Goal: Task Accomplishment & Management: Use online tool/utility

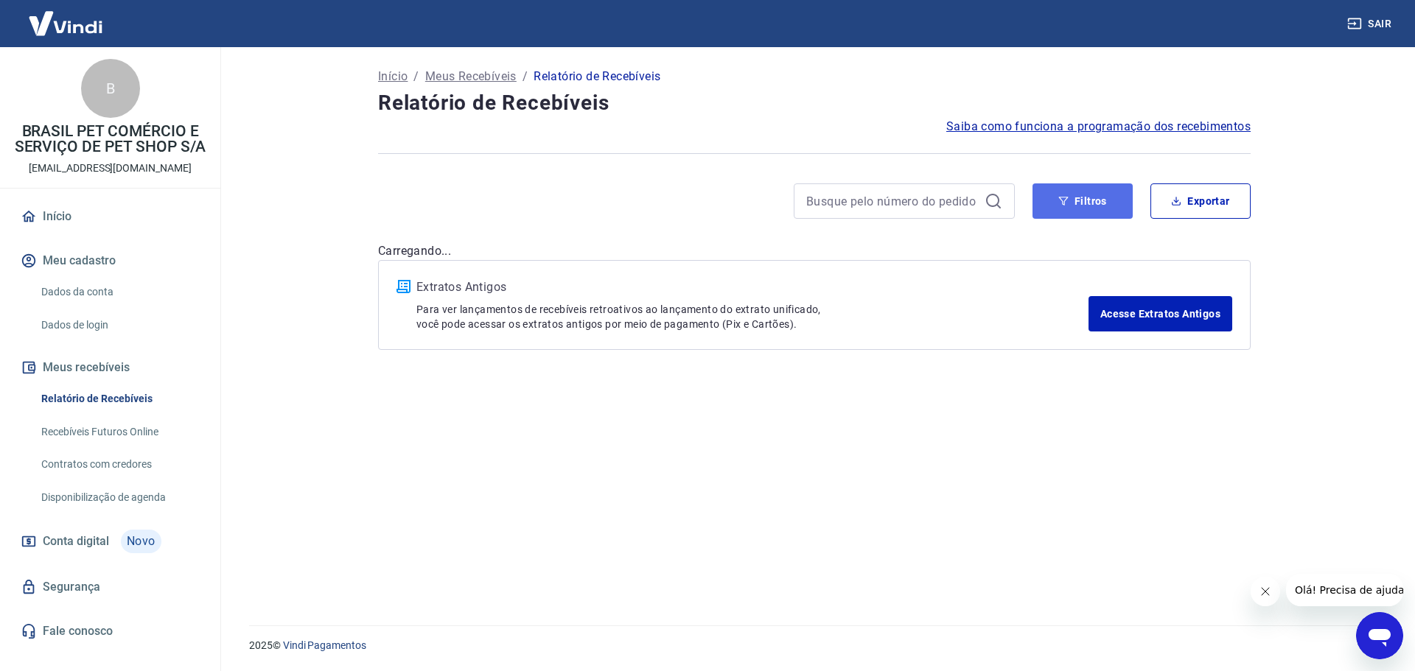
click at [1094, 212] on button "Filtros" at bounding box center [1083, 201] width 100 height 35
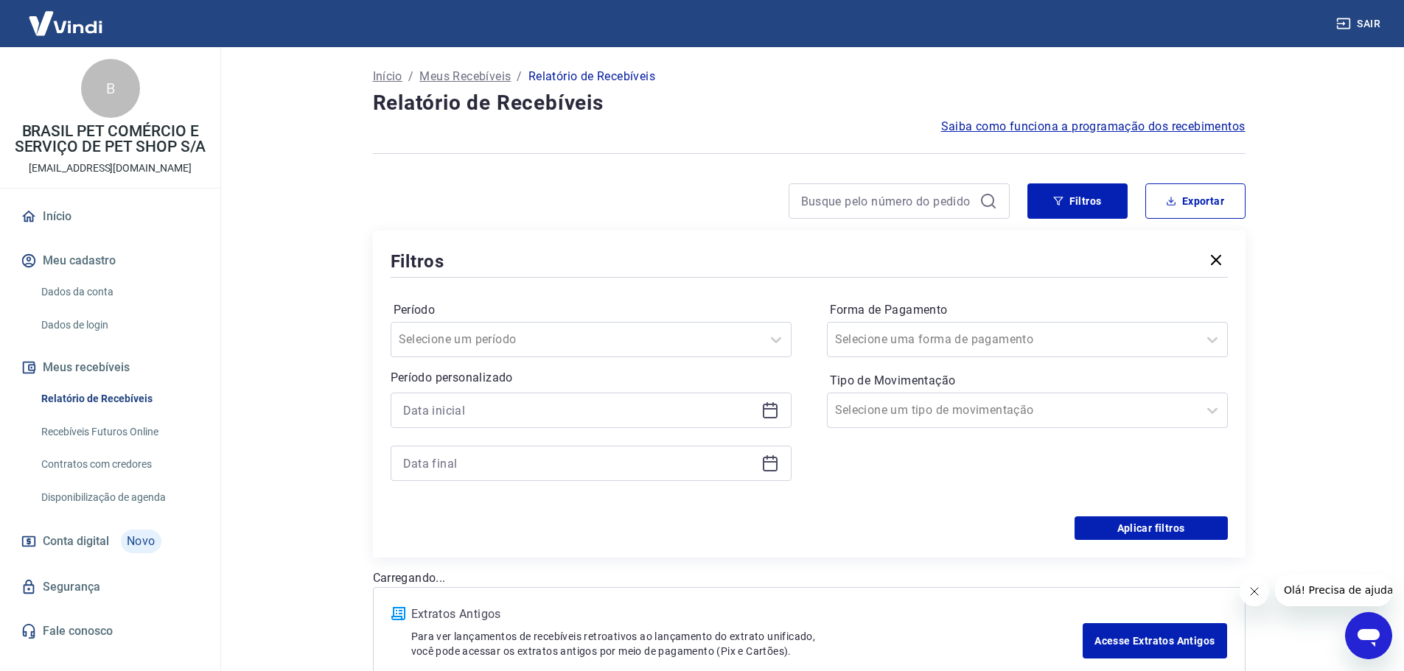
click at [755, 414] on div at bounding box center [591, 410] width 401 height 35
click at [775, 414] on icon at bounding box center [770, 411] width 18 height 18
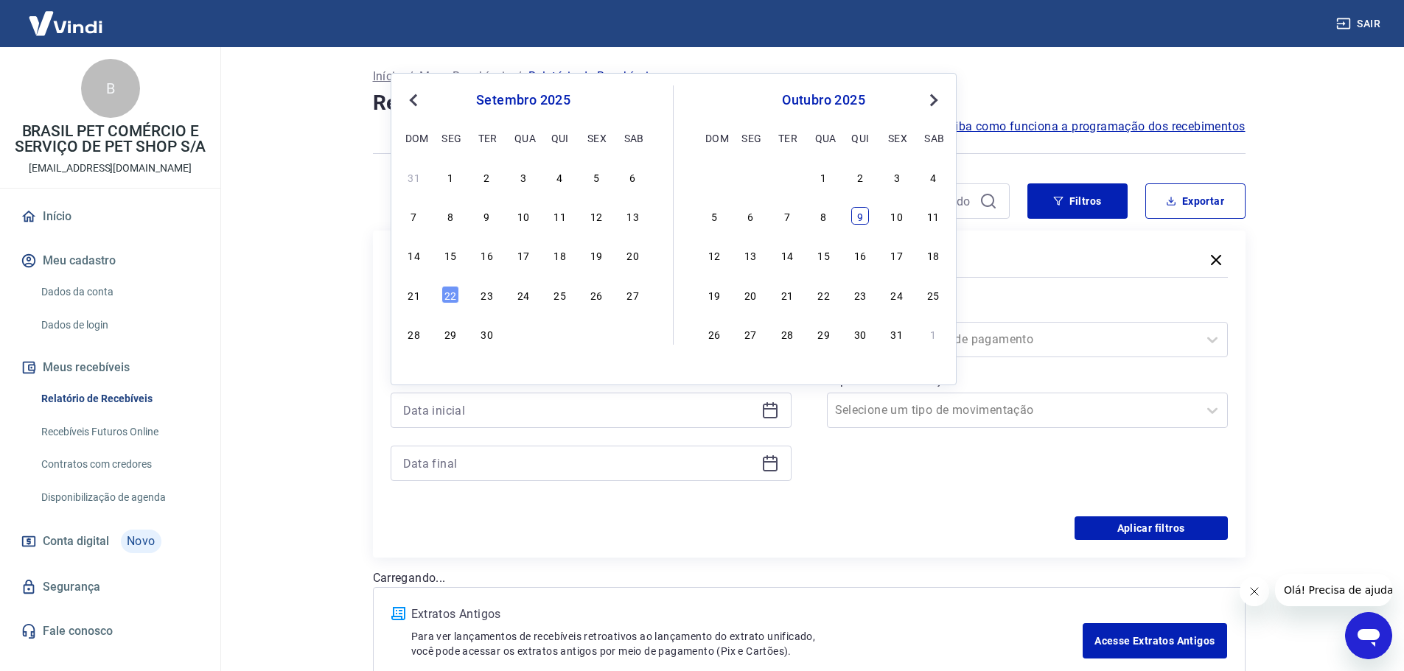
click at [855, 208] on div "9" at bounding box center [860, 216] width 18 height 18
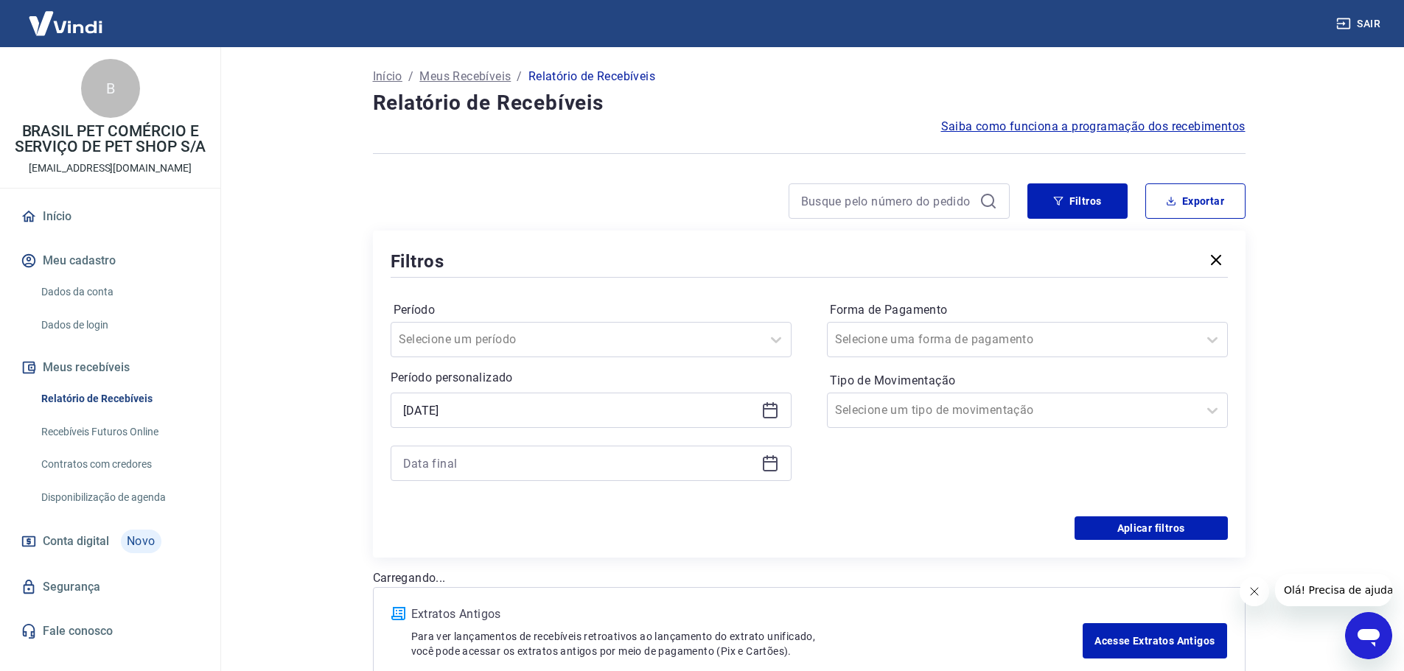
click at [772, 402] on icon at bounding box center [770, 411] width 18 height 18
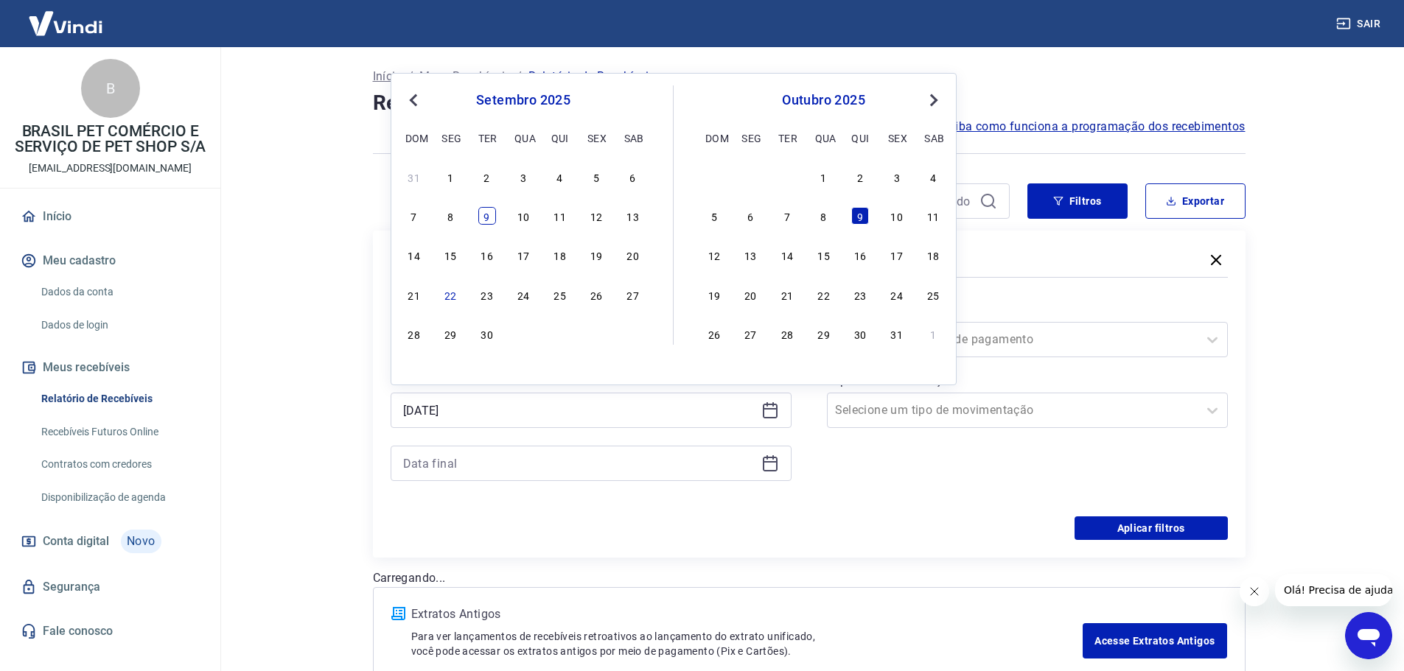
click at [484, 209] on div "9" at bounding box center [487, 216] width 18 height 18
click at [484, 209] on div at bounding box center [691, 201] width 637 height 35
type input "[DATE]"
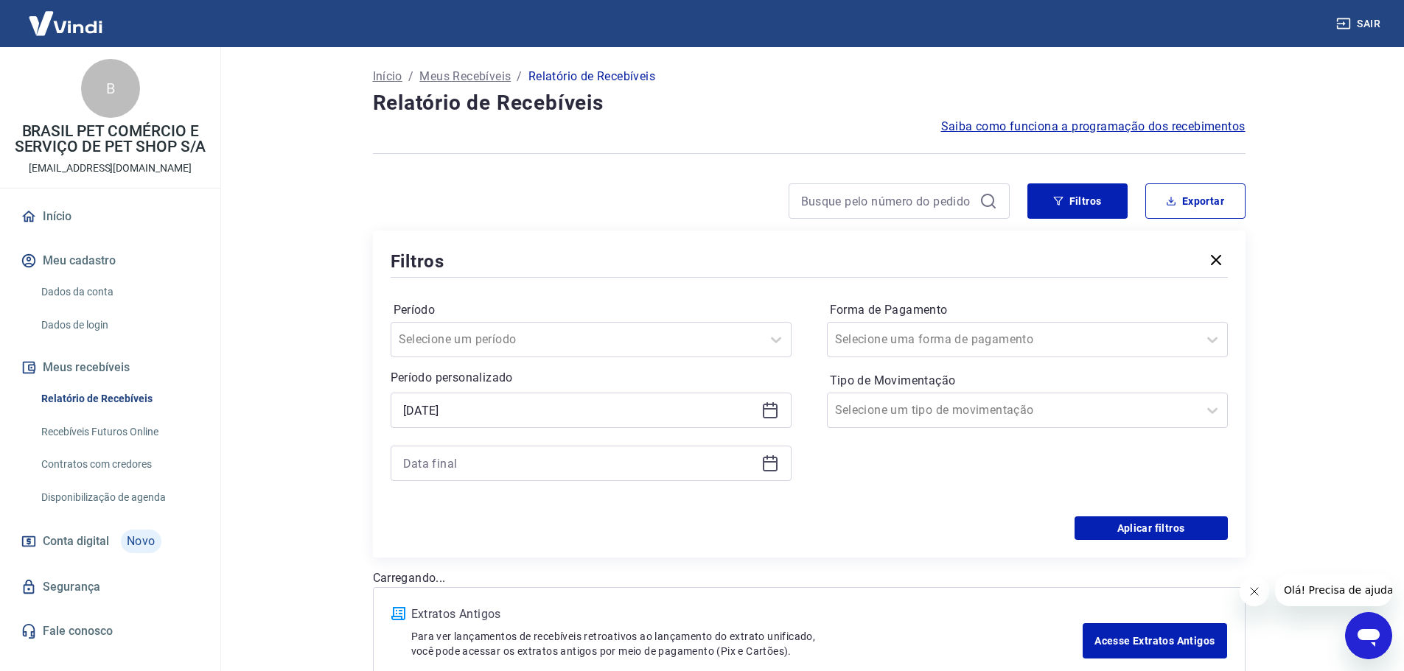
click at [762, 473] on div at bounding box center [591, 463] width 401 height 35
click at [762, 468] on icon at bounding box center [770, 464] width 18 height 18
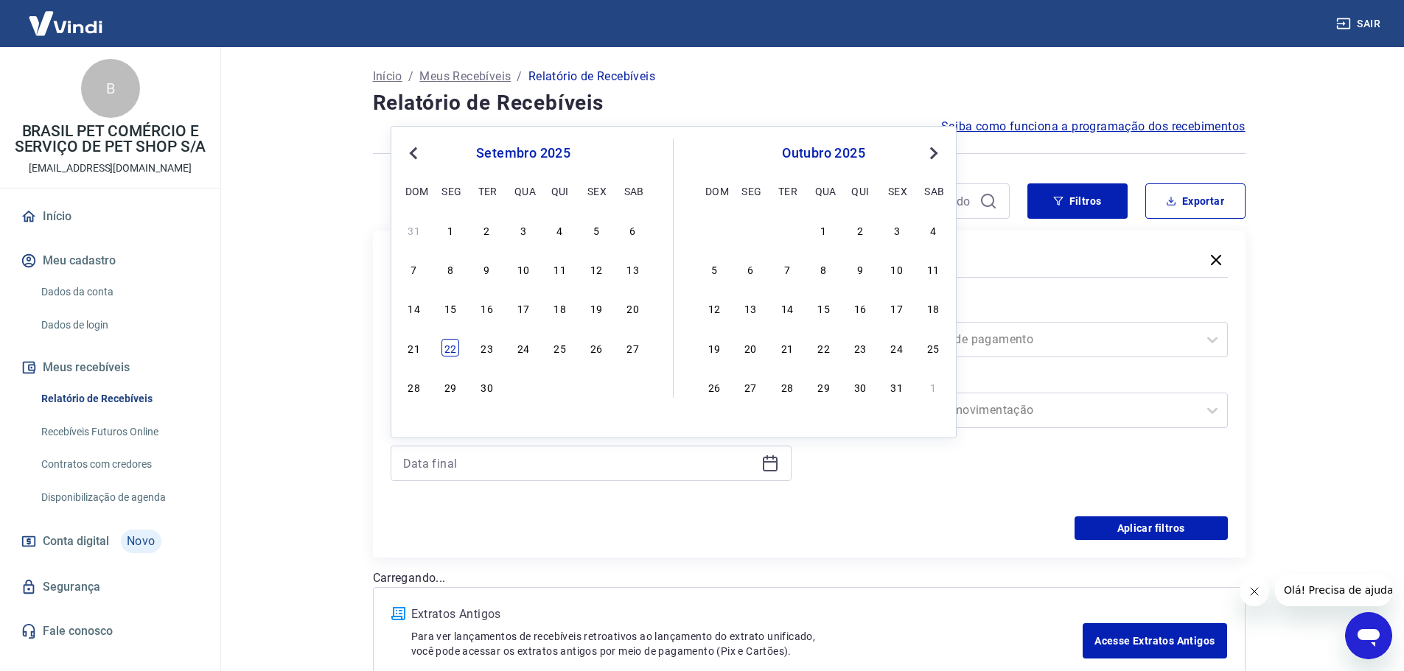
click at [453, 356] on div "22" at bounding box center [450, 348] width 18 height 18
type input "[DATE]"
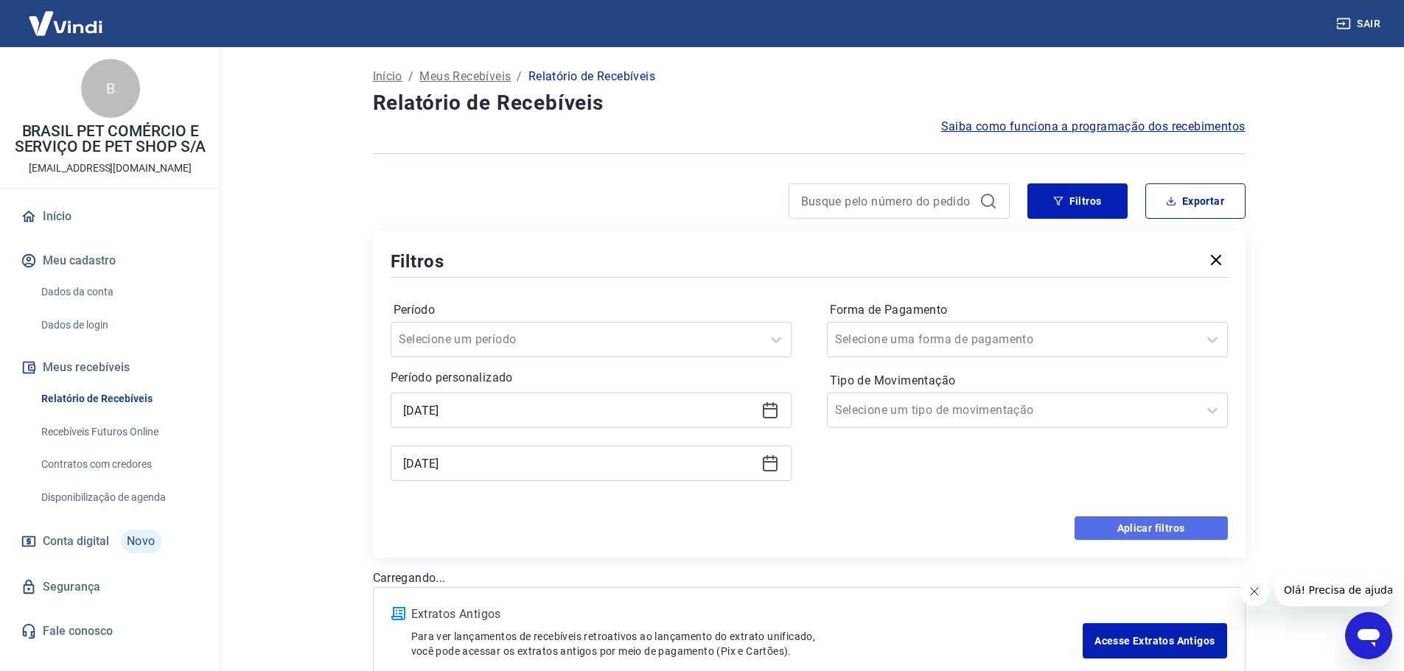
click at [1195, 534] on button "Aplicar filtros" at bounding box center [1151, 529] width 153 height 24
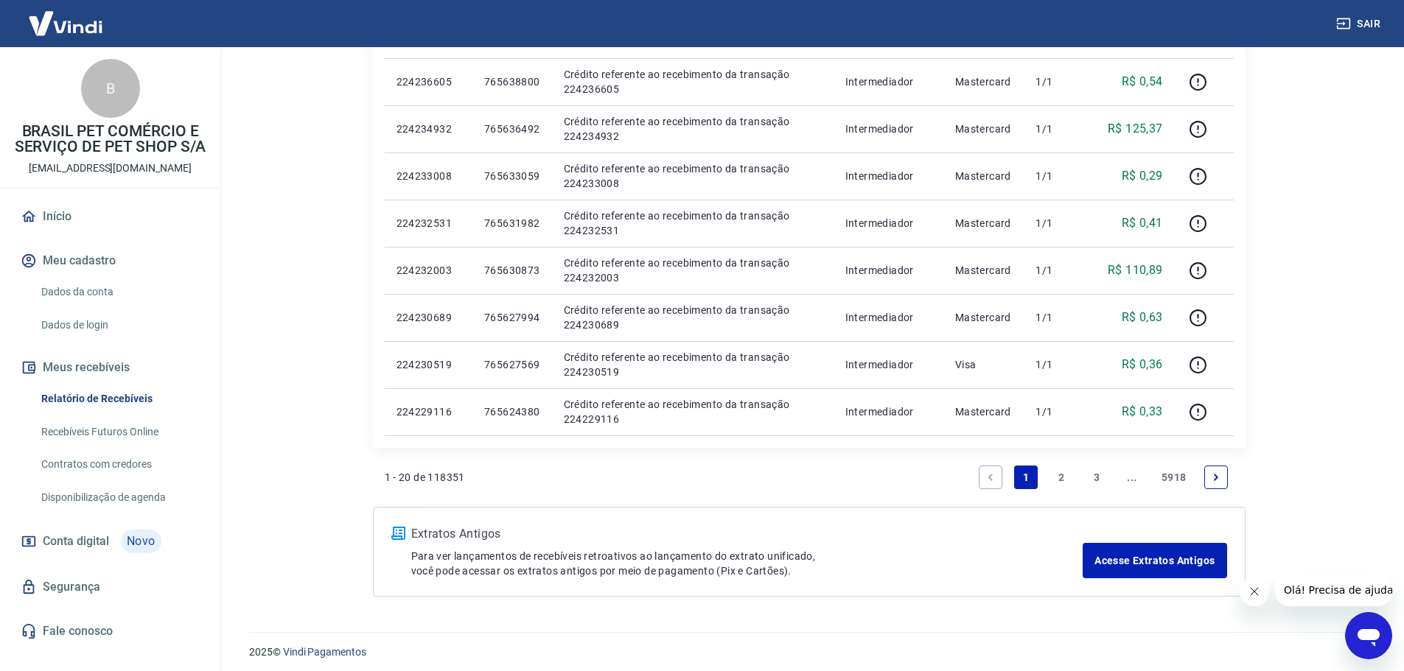
scroll to position [863, 0]
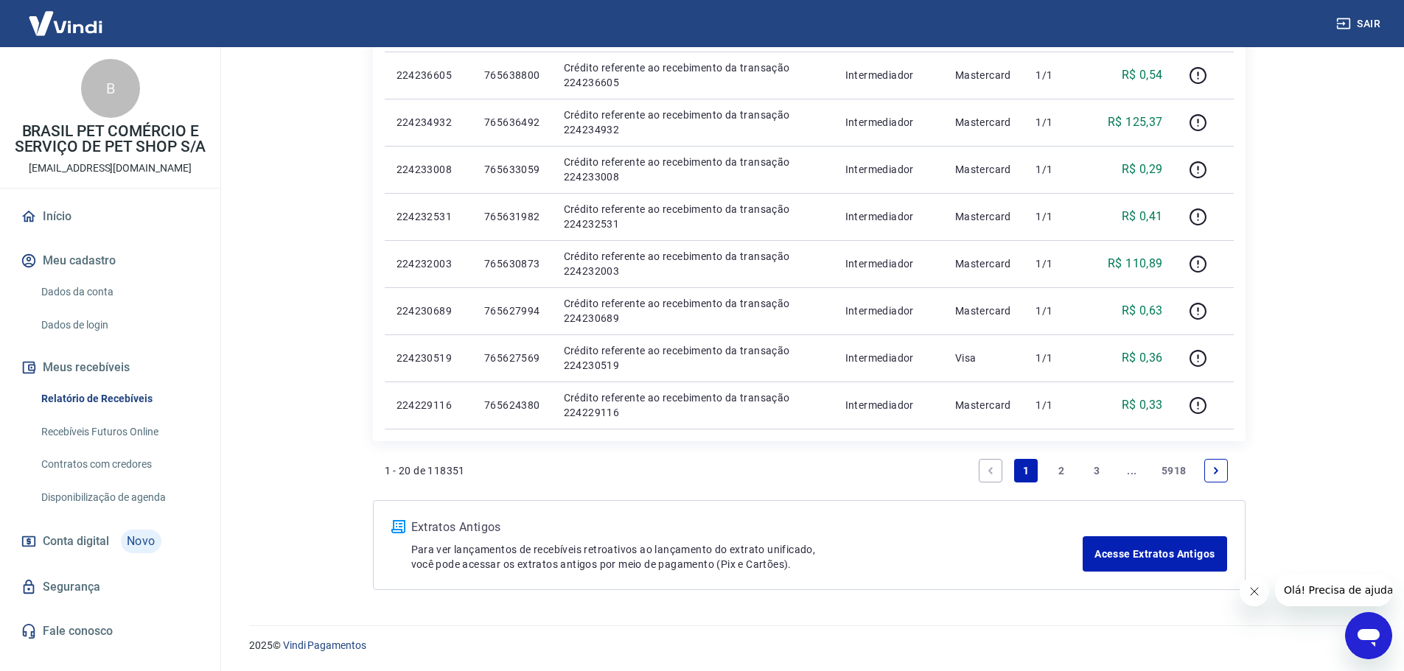
drag, startPoint x: 1403, startPoint y: 521, endPoint x: 1414, endPoint y: 183, distance: 338.5
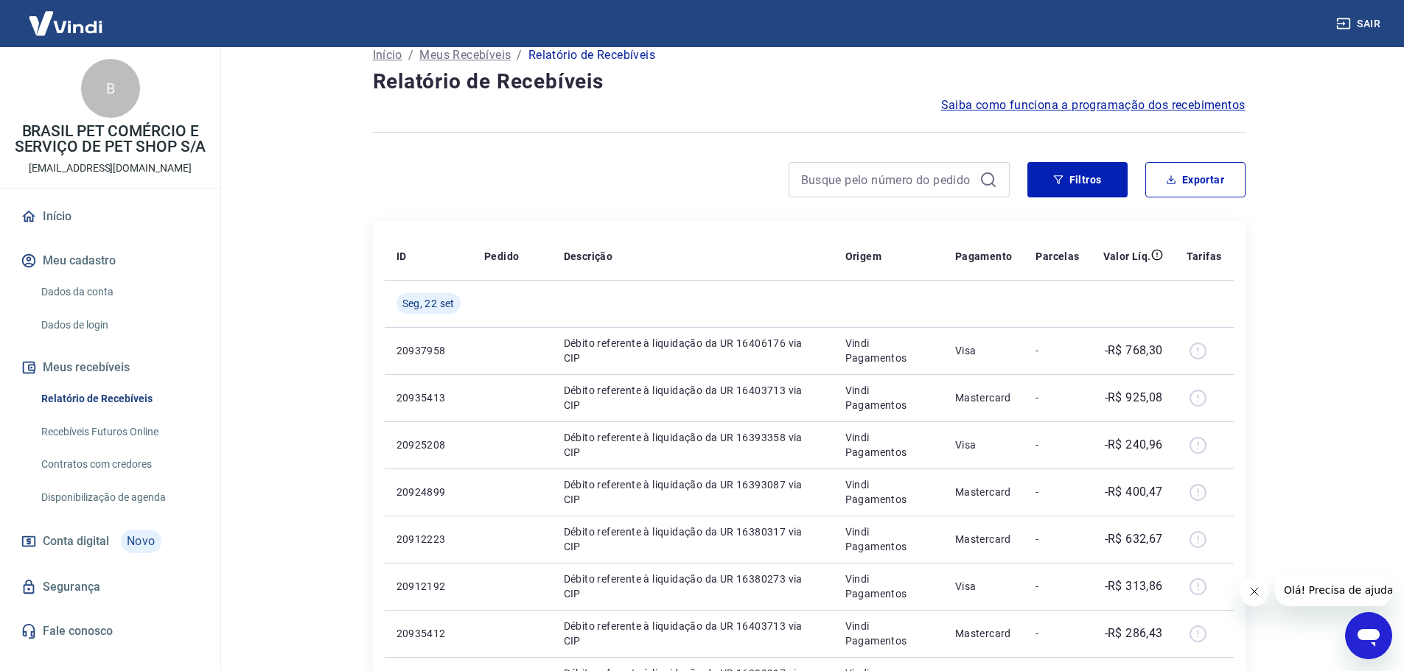
scroll to position [0, 0]
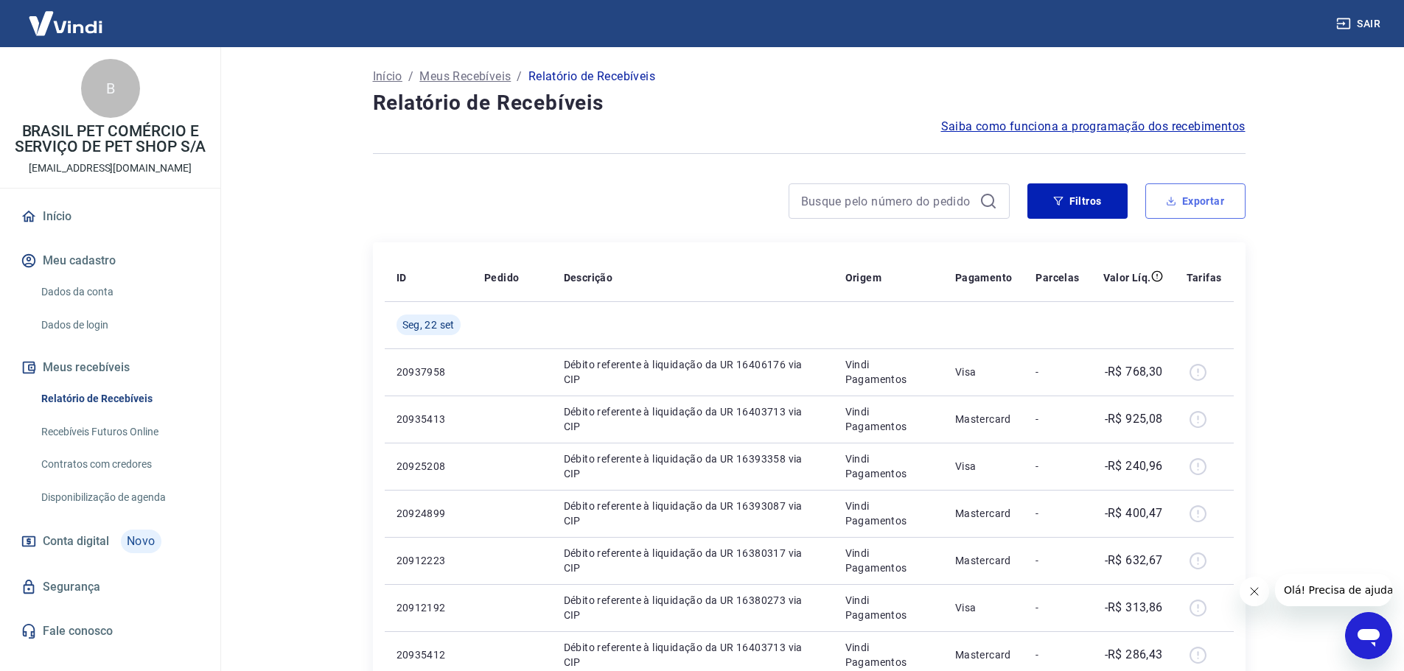
click at [1219, 212] on button "Exportar" at bounding box center [1195, 201] width 100 height 35
type input "[DATE]"
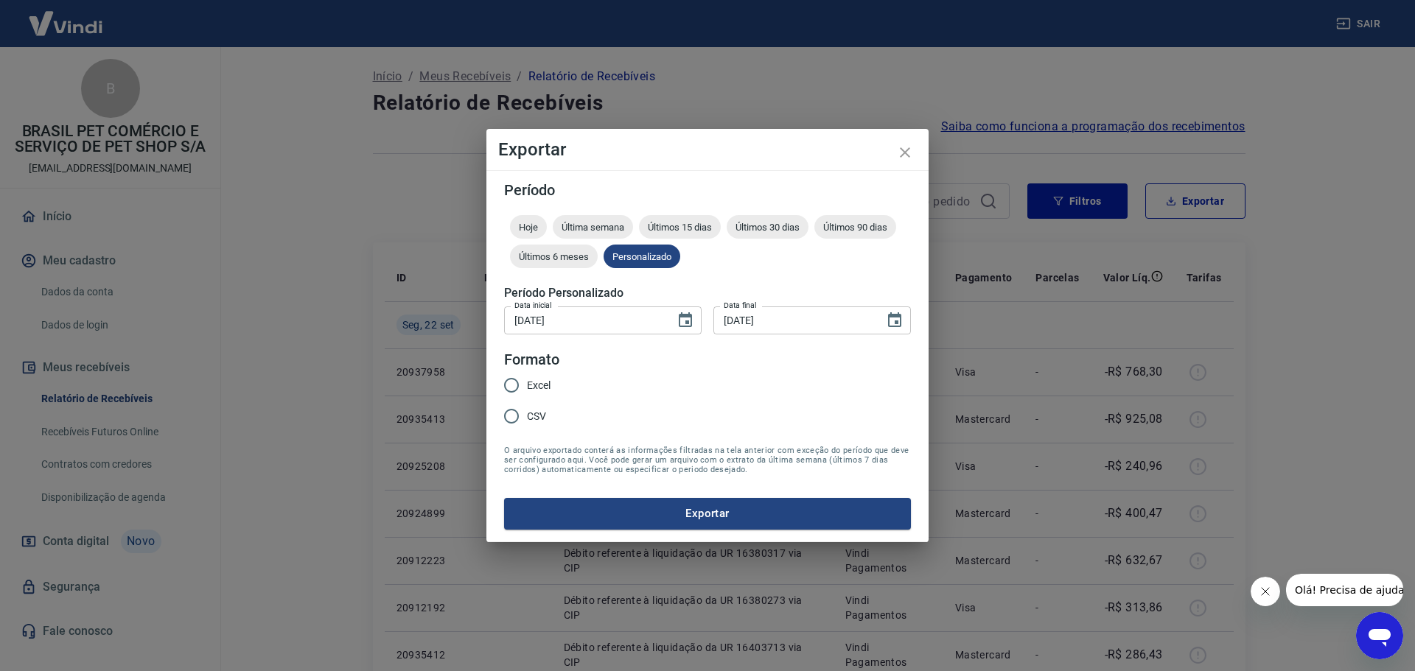
click at [544, 395] on label "Excel" at bounding box center [523, 385] width 55 height 31
click at [527, 395] on input "Excel" at bounding box center [511, 385] width 31 height 31
radio input "true"
click at [548, 380] on span "Excel" at bounding box center [539, 385] width 24 height 15
click at [527, 380] on input "Excel" at bounding box center [511, 385] width 31 height 31
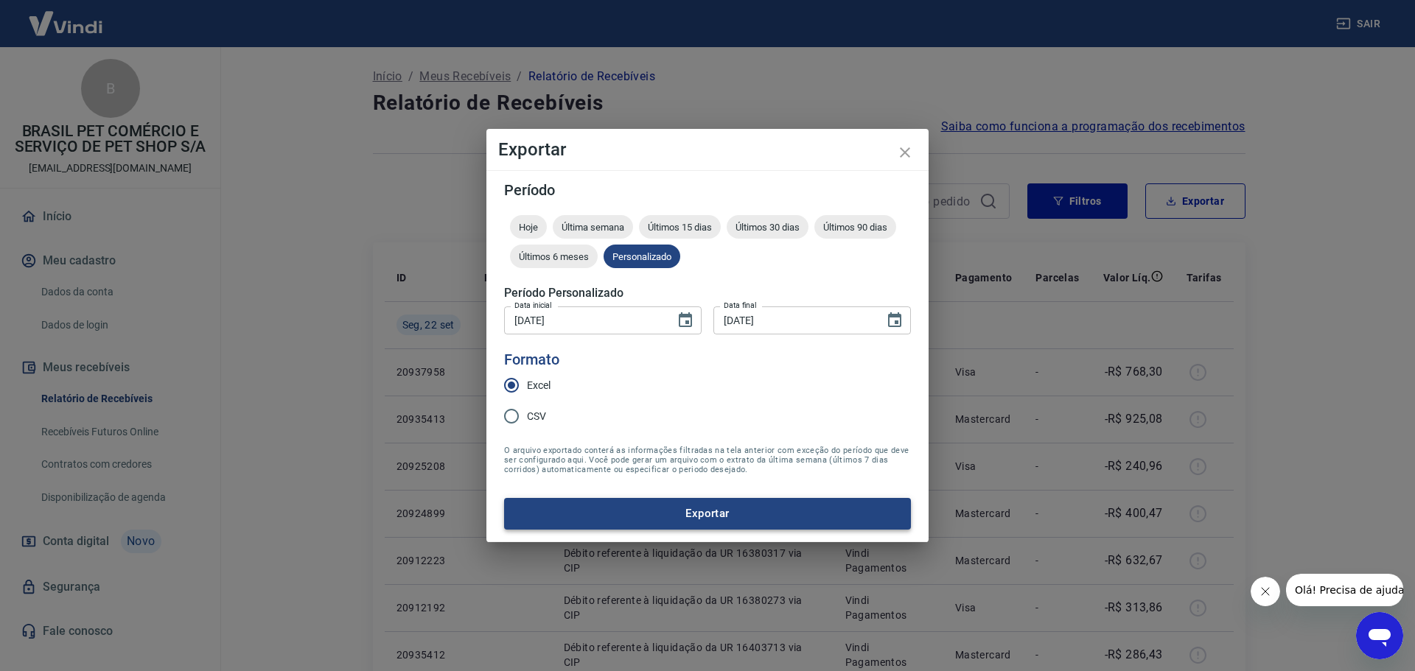
click at [738, 510] on button "Exportar" at bounding box center [707, 513] width 407 height 31
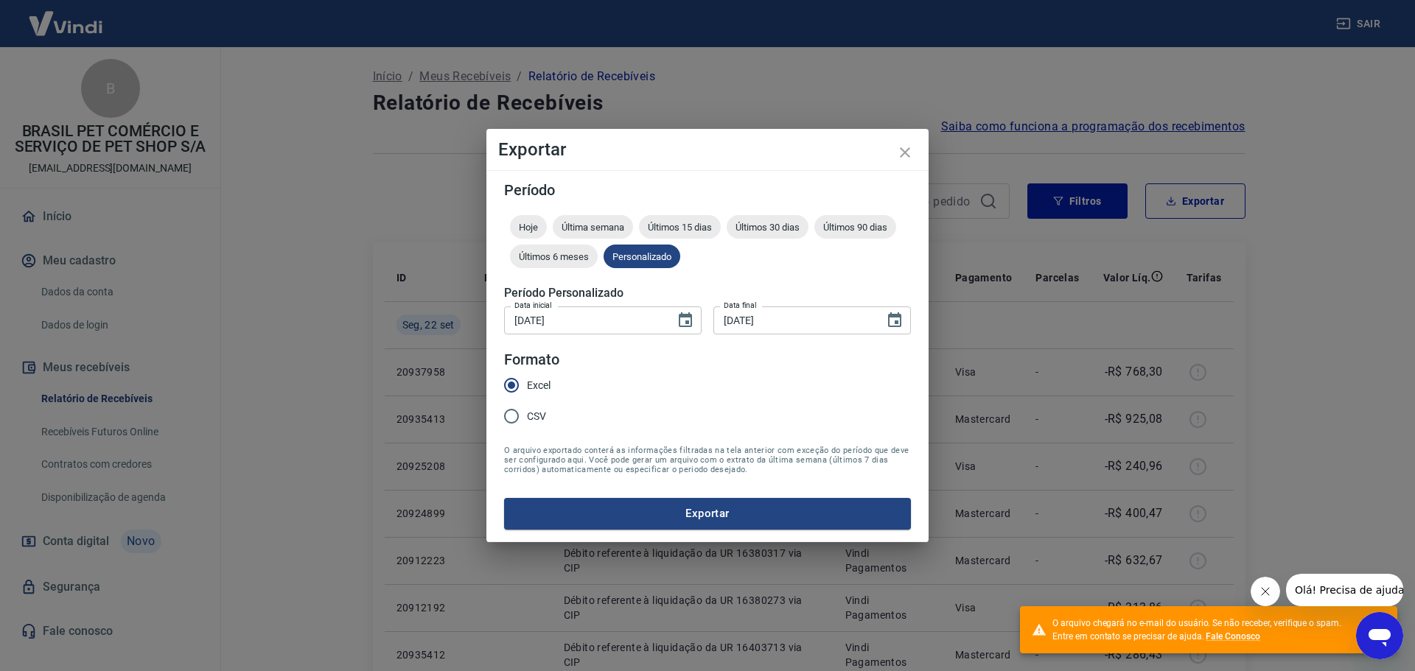
drag, startPoint x: 1126, startPoint y: 626, endPoint x: 1297, endPoint y: 615, distance: 171.3
click at [1297, 615] on div "O arquivo chegará no e-mail do usuário. Se não receber, verifique o spam. Entre…" at bounding box center [1189, 630] width 315 height 38
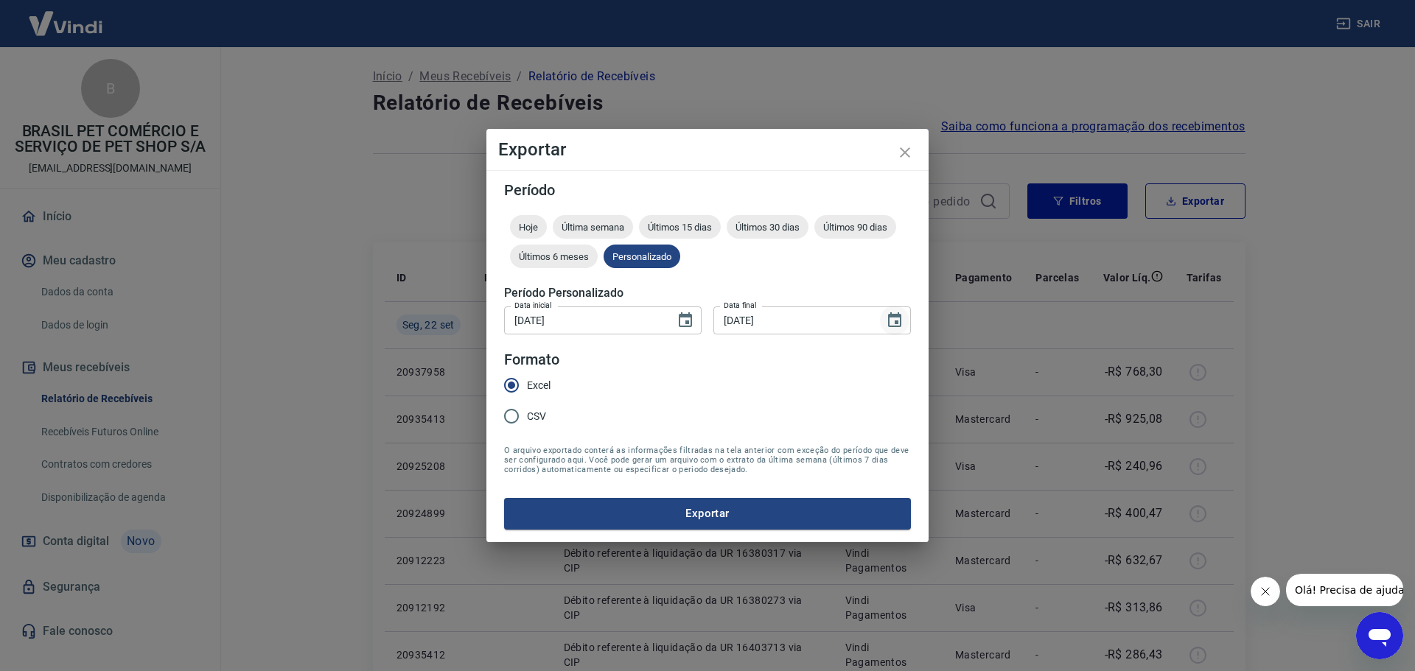
click at [894, 314] on icon "Choose date, selected date is 22 de set de 2025" at bounding box center [894, 319] width 13 height 15
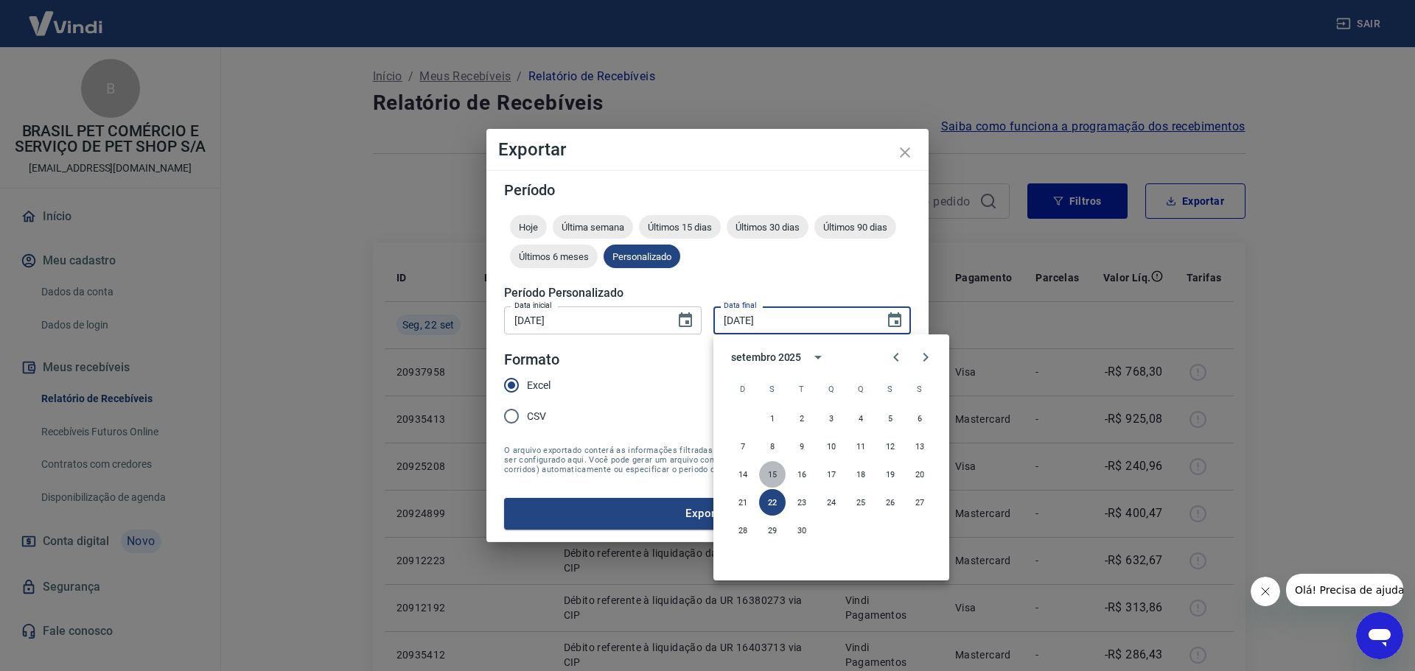
click at [775, 482] on button "15" at bounding box center [772, 474] width 27 height 27
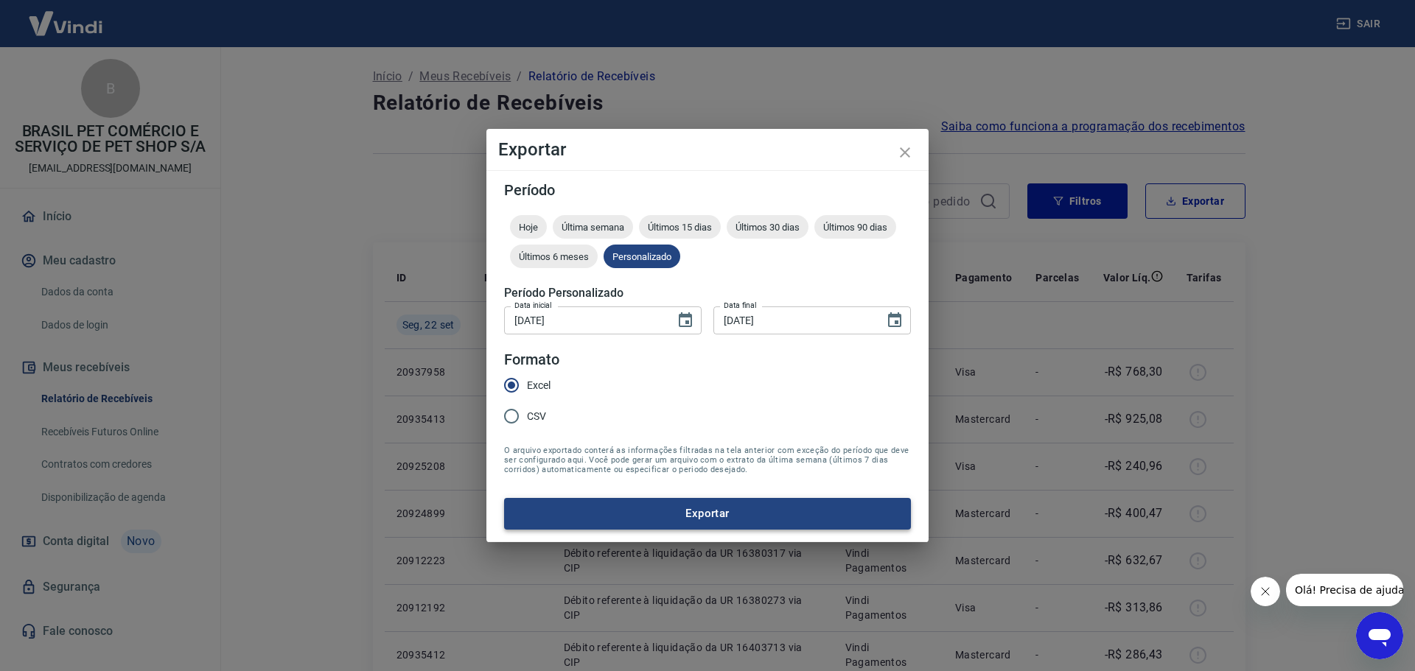
click at [640, 502] on button "Exportar" at bounding box center [707, 513] width 407 height 31
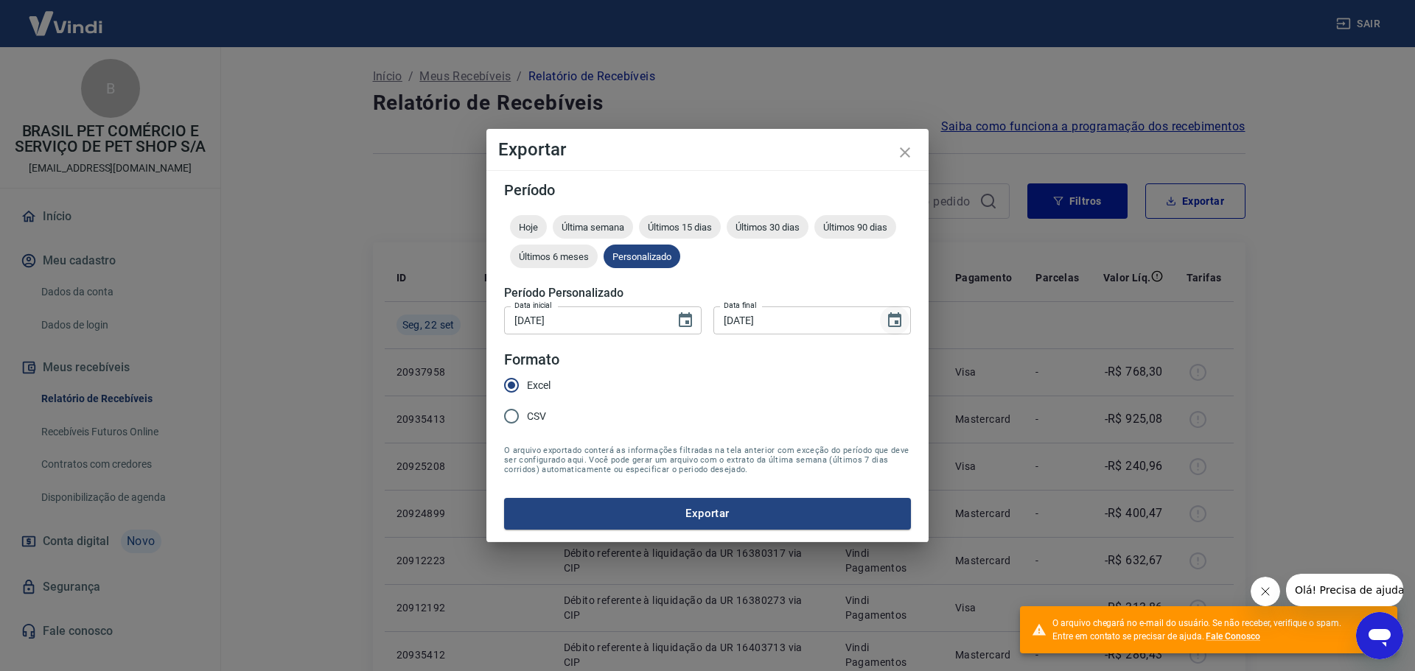
click at [902, 317] on icon "Choose date, selected date is 15 de set de 2025" at bounding box center [895, 321] width 18 height 18
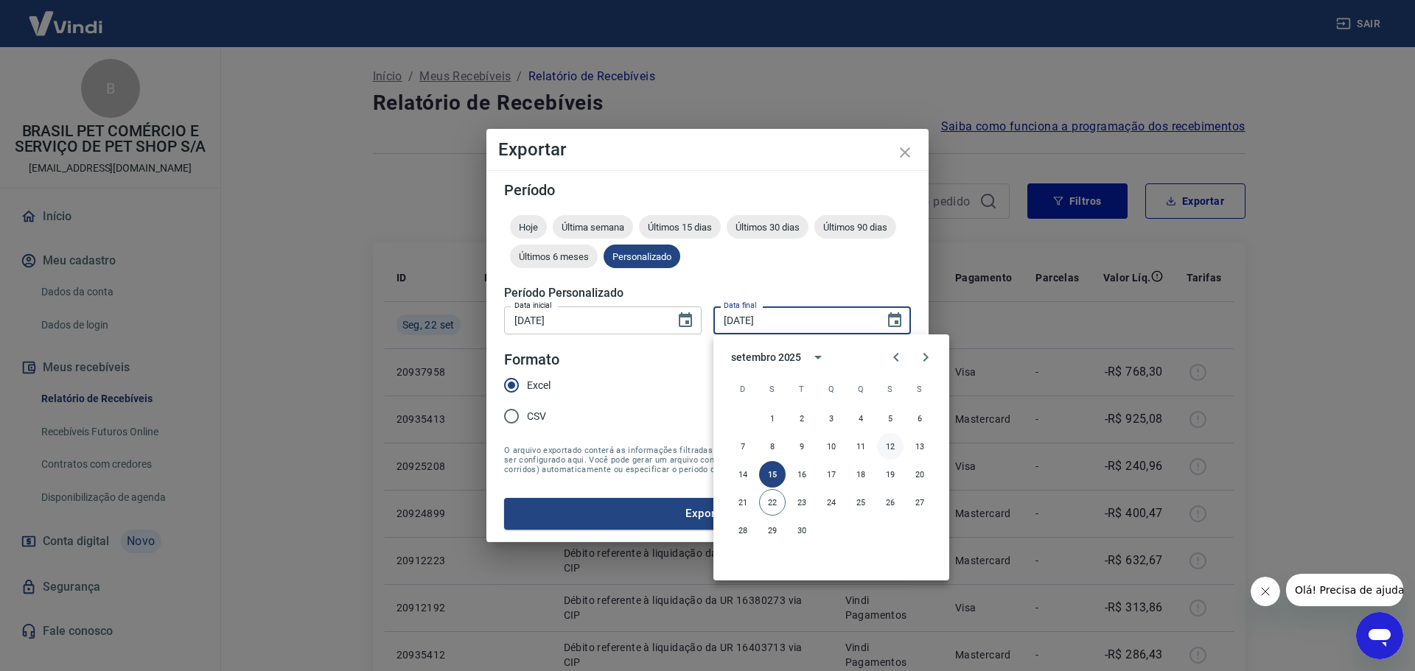
click at [897, 450] on button "12" at bounding box center [890, 446] width 27 height 27
type input "[DATE]"
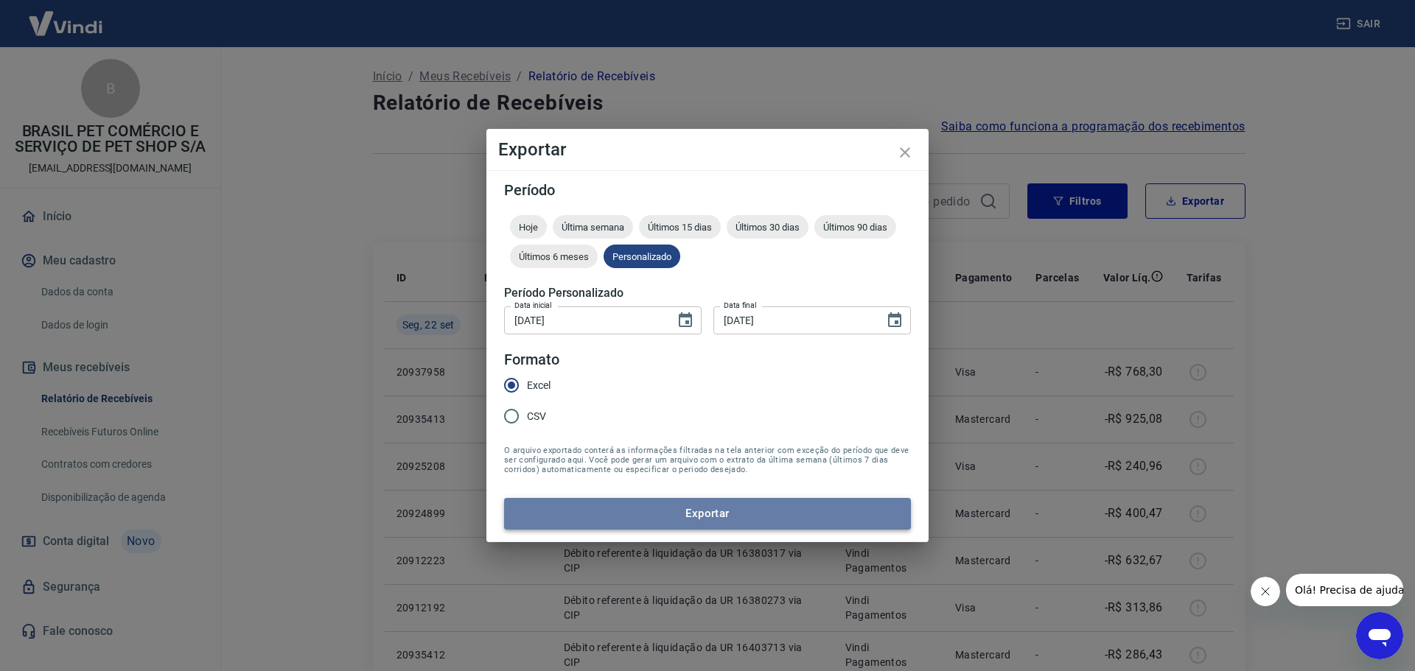
click at [816, 517] on button "Exportar" at bounding box center [707, 513] width 407 height 31
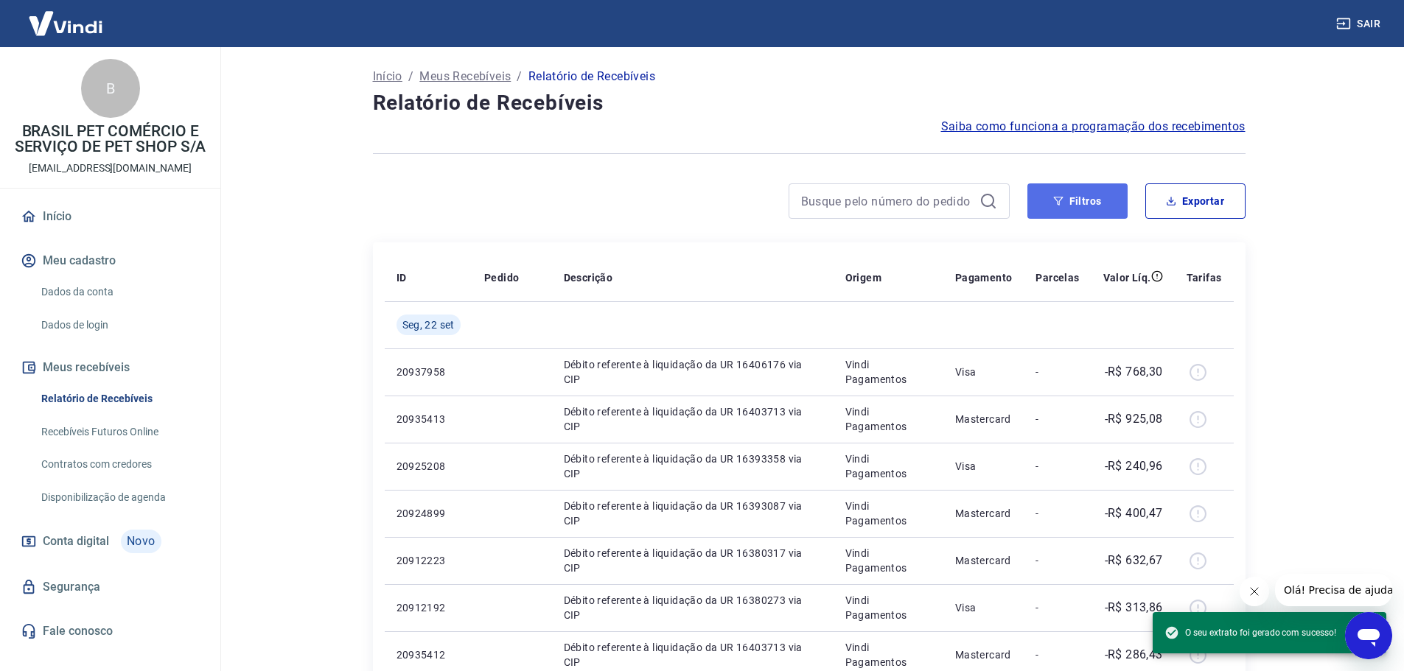
click at [1087, 209] on button "Filtros" at bounding box center [1077, 201] width 100 height 35
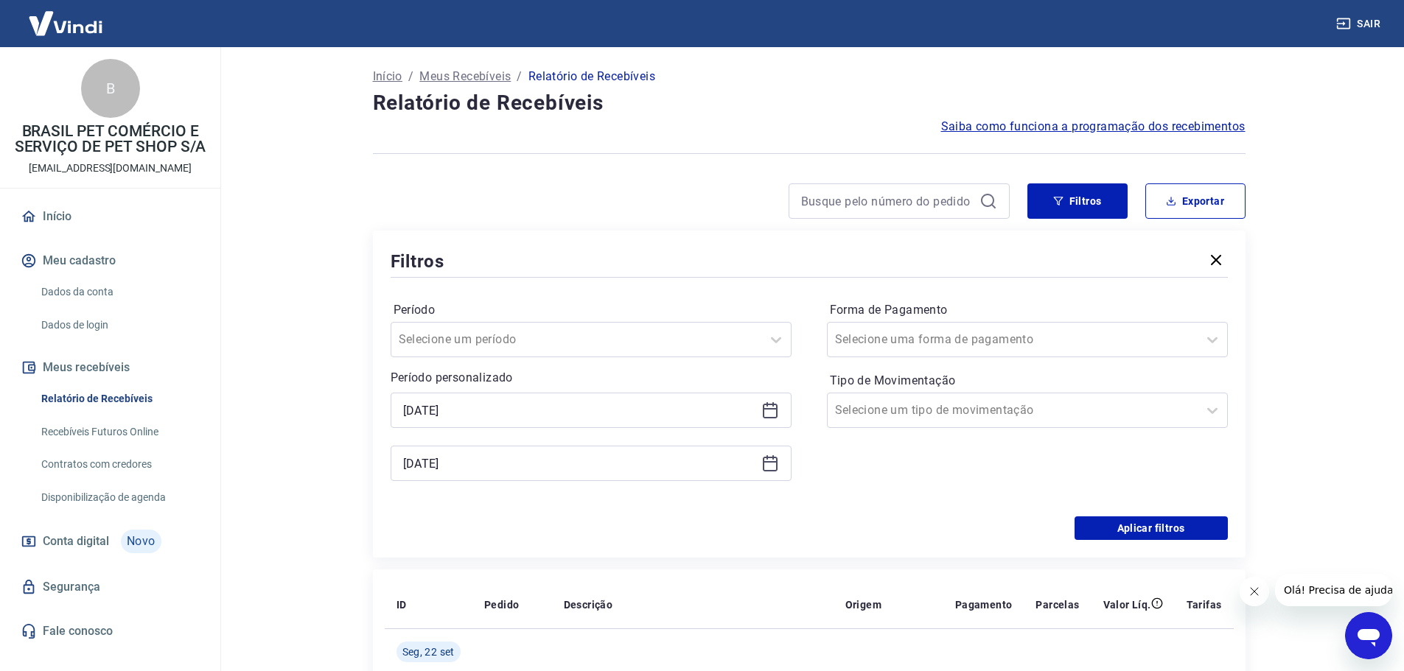
click at [785, 402] on div "[DATE]" at bounding box center [591, 410] width 401 height 35
click at [764, 416] on icon at bounding box center [770, 411] width 15 height 15
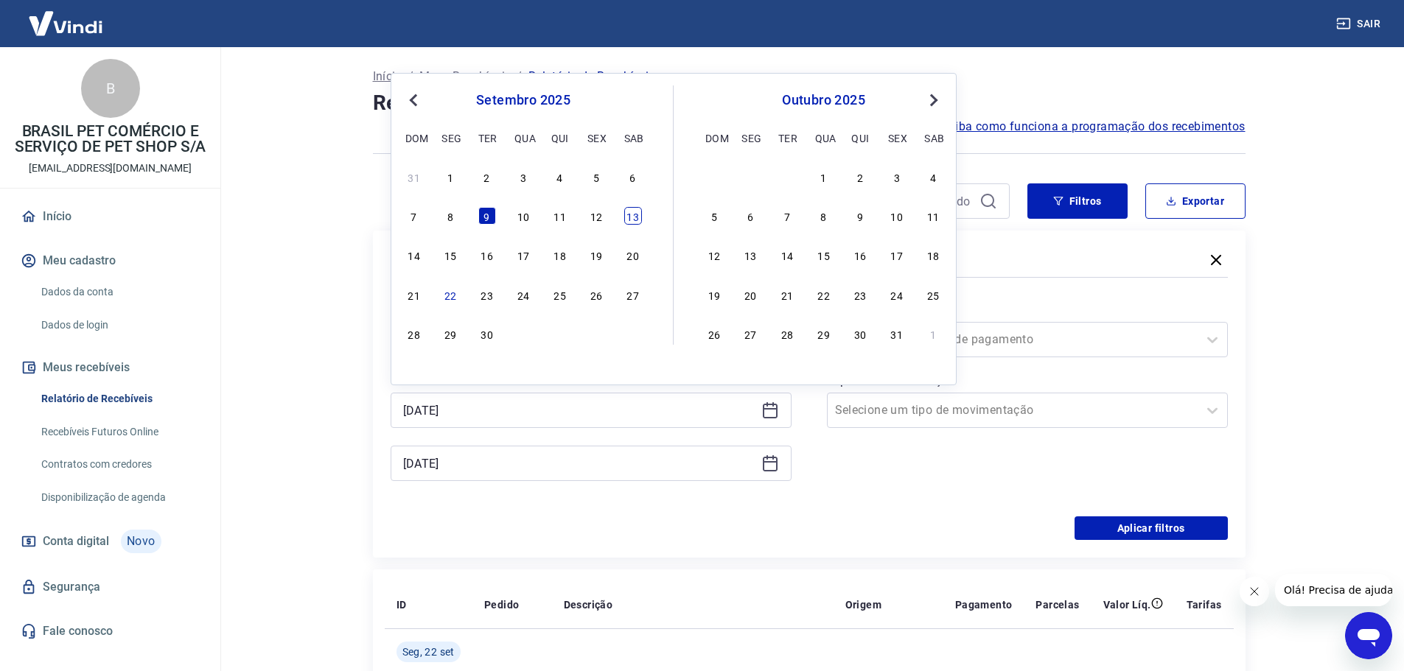
click at [632, 209] on div "13" at bounding box center [633, 216] width 18 height 18
type input "[DATE]"
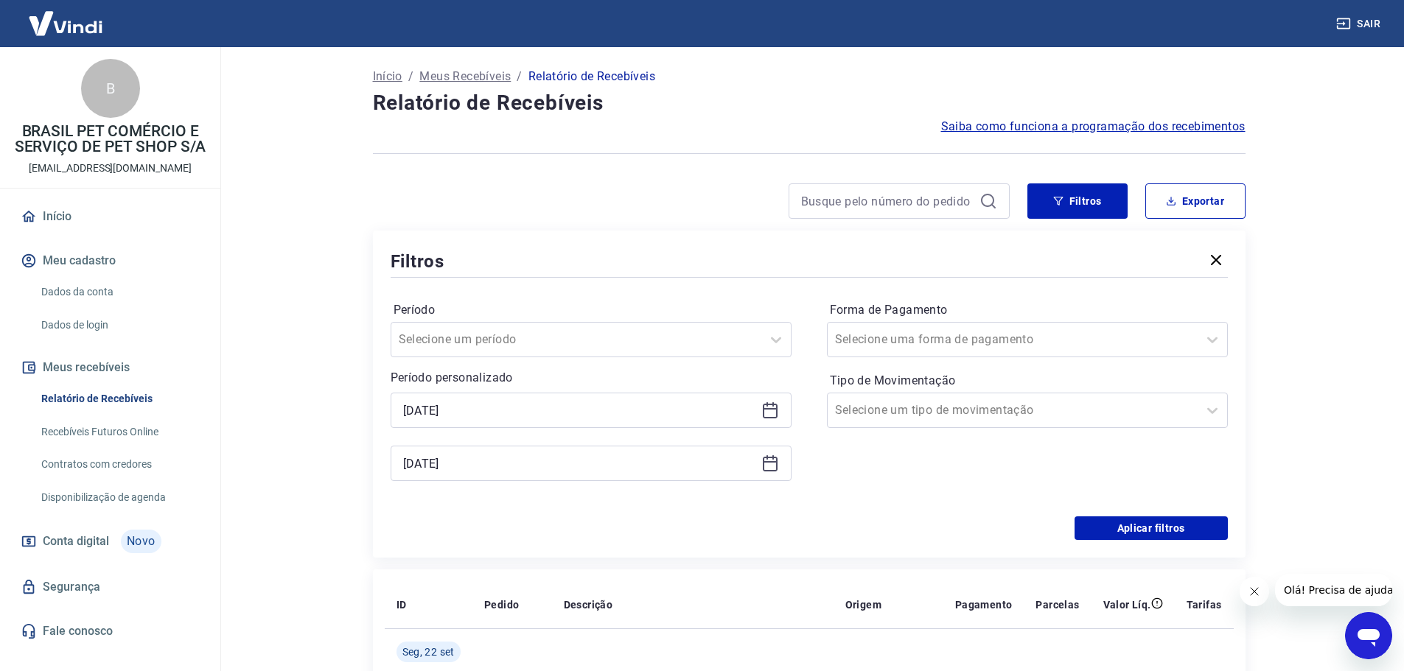
click at [775, 454] on div "[DATE]" at bounding box center [591, 463] width 401 height 35
click at [776, 467] on icon at bounding box center [770, 464] width 15 height 15
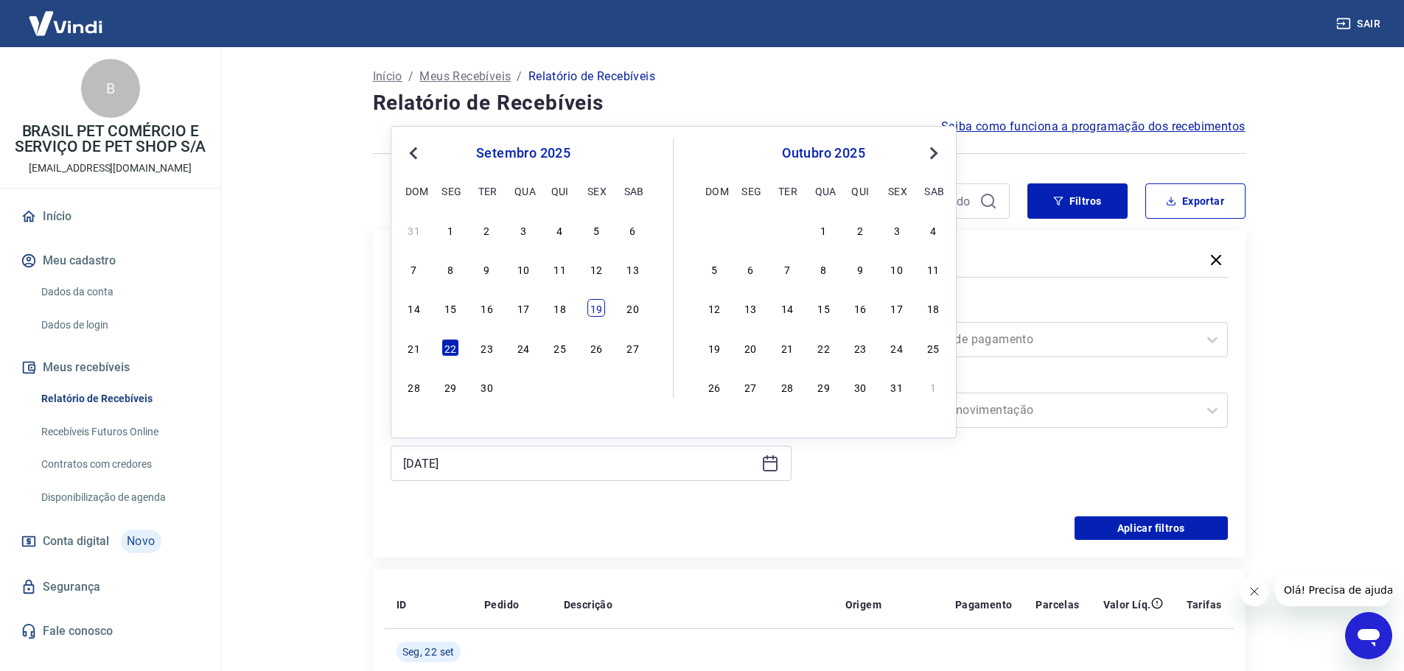
click at [604, 311] on div "19" at bounding box center [596, 308] width 18 height 18
type input "[DATE]"
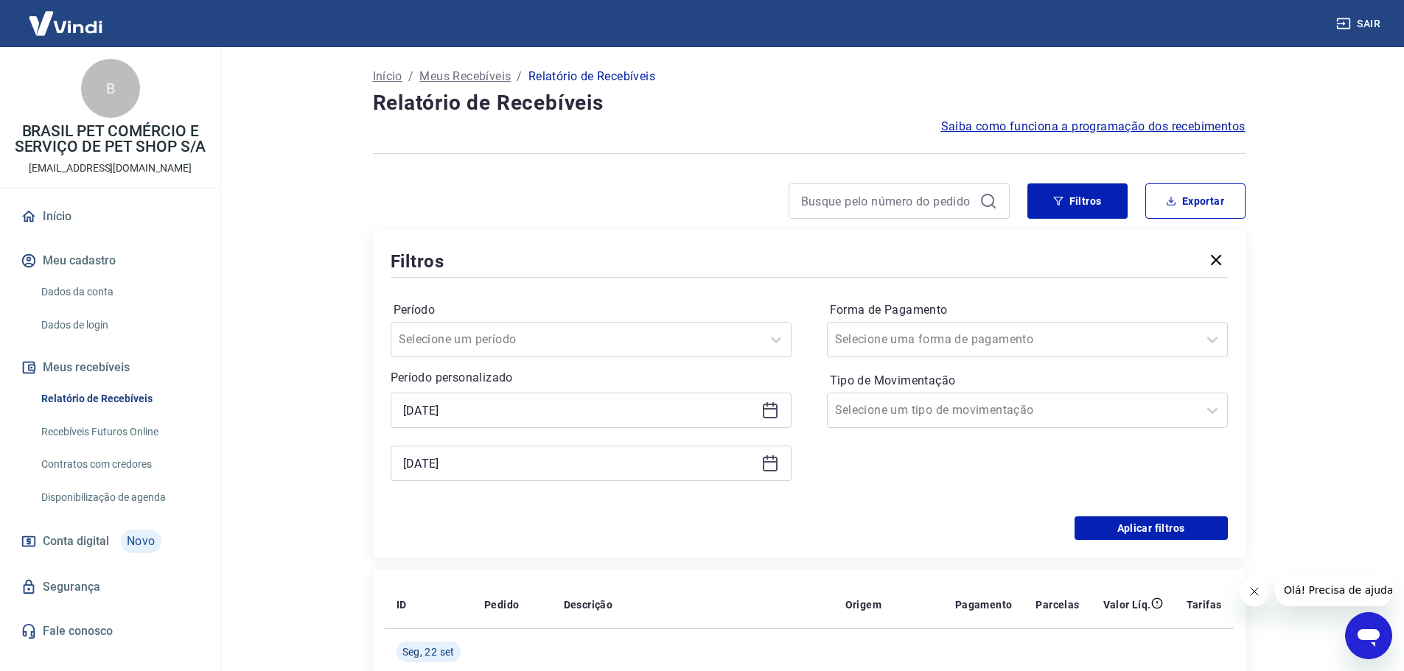
click at [759, 461] on div "[DATE]" at bounding box center [591, 463] width 401 height 35
click at [763, 458] on icon at bounding box center [770, 464] width 18 height 18
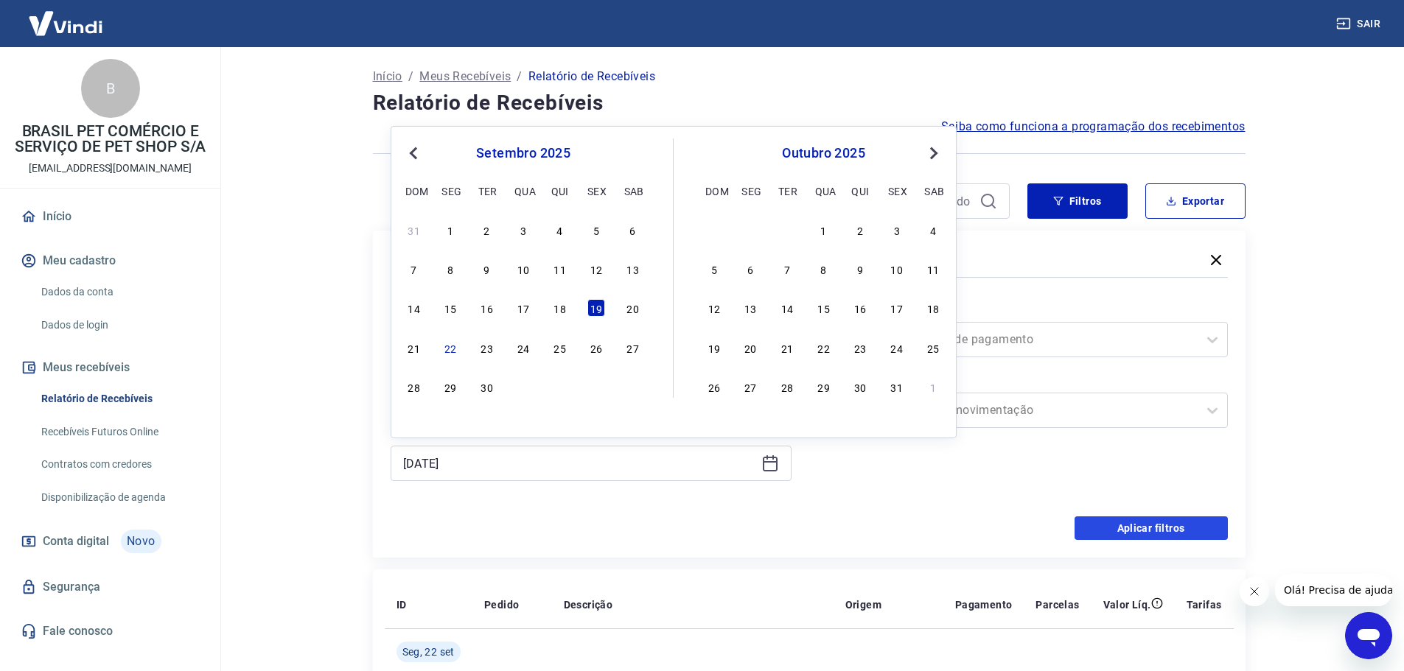
click at [1125, 525] on button "Aplicar filtros" at bounding box center [1151, 529] width 153 height 24
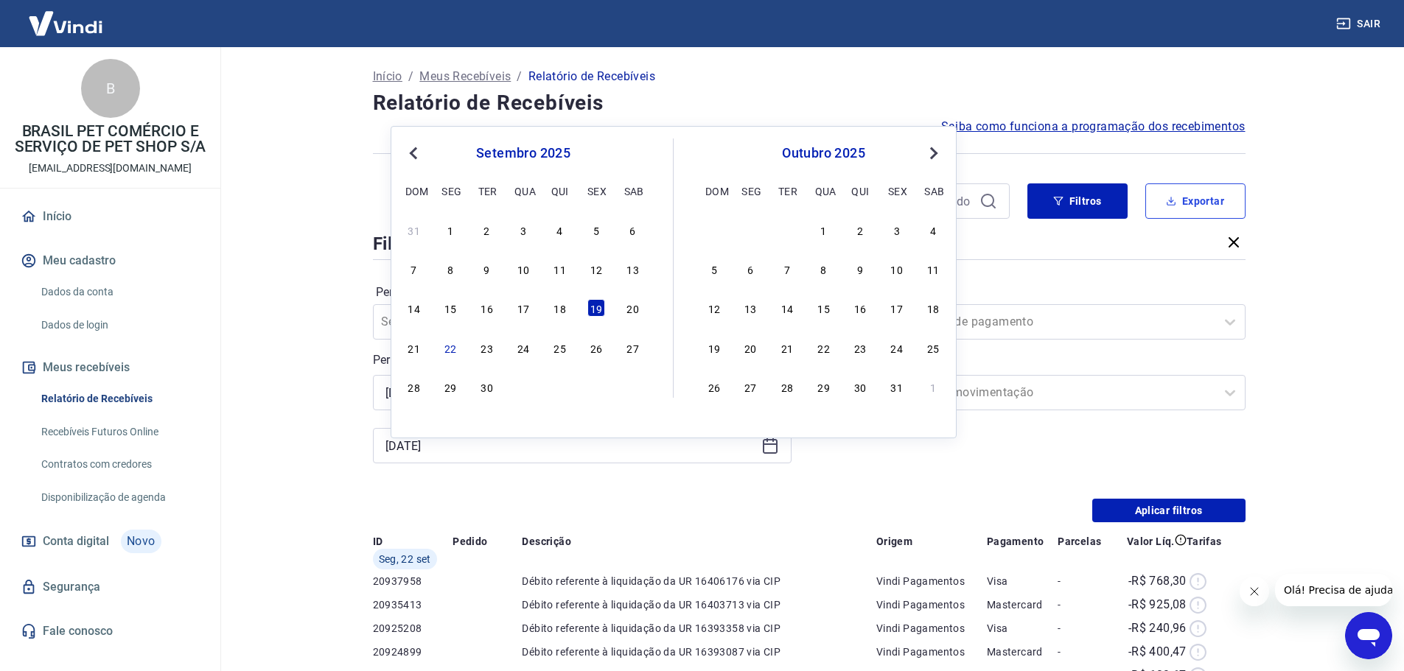
click at [1190, 201] on button "Exportar" at bounding box center [1195, 201] width 100 height 35
click at [1190, 201] on div "Exportar Período Hoje Última semana Últimos 15 dias Últimos 30 dias Últimos 90 …" at bounding box center [702, 335] width 1404 height 671
type input "[DATE]"
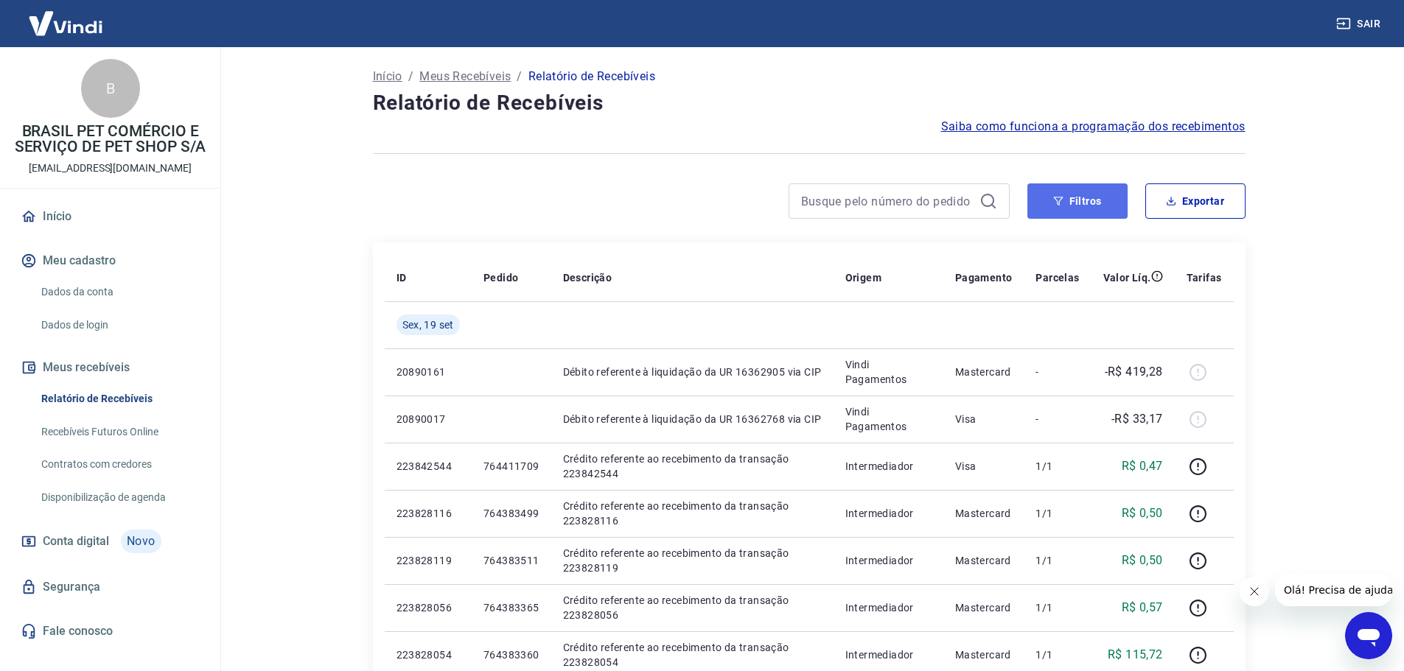
click at [1092, 200] on button "Filtros" at bounding box center [1077, 201] width 100 height 35
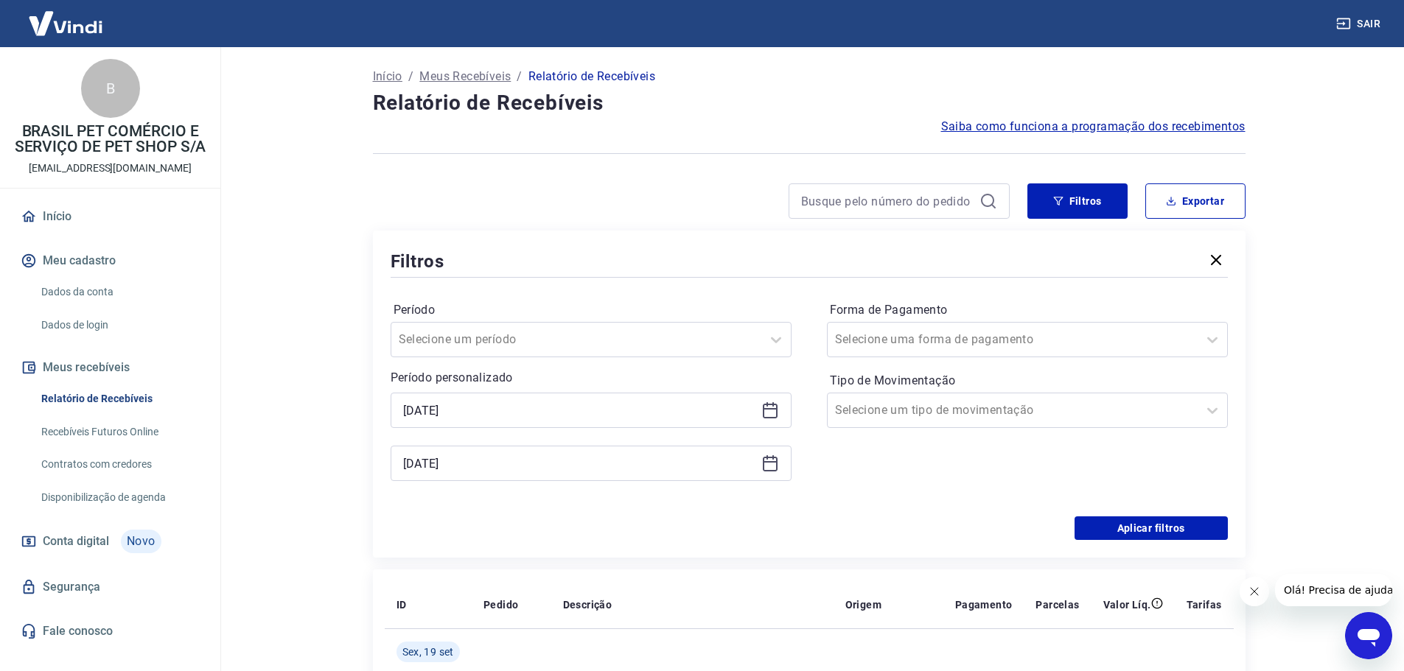
click at [1181, 200] on button "Exportar" at bounding box center [1195, 201] width 100 height 35
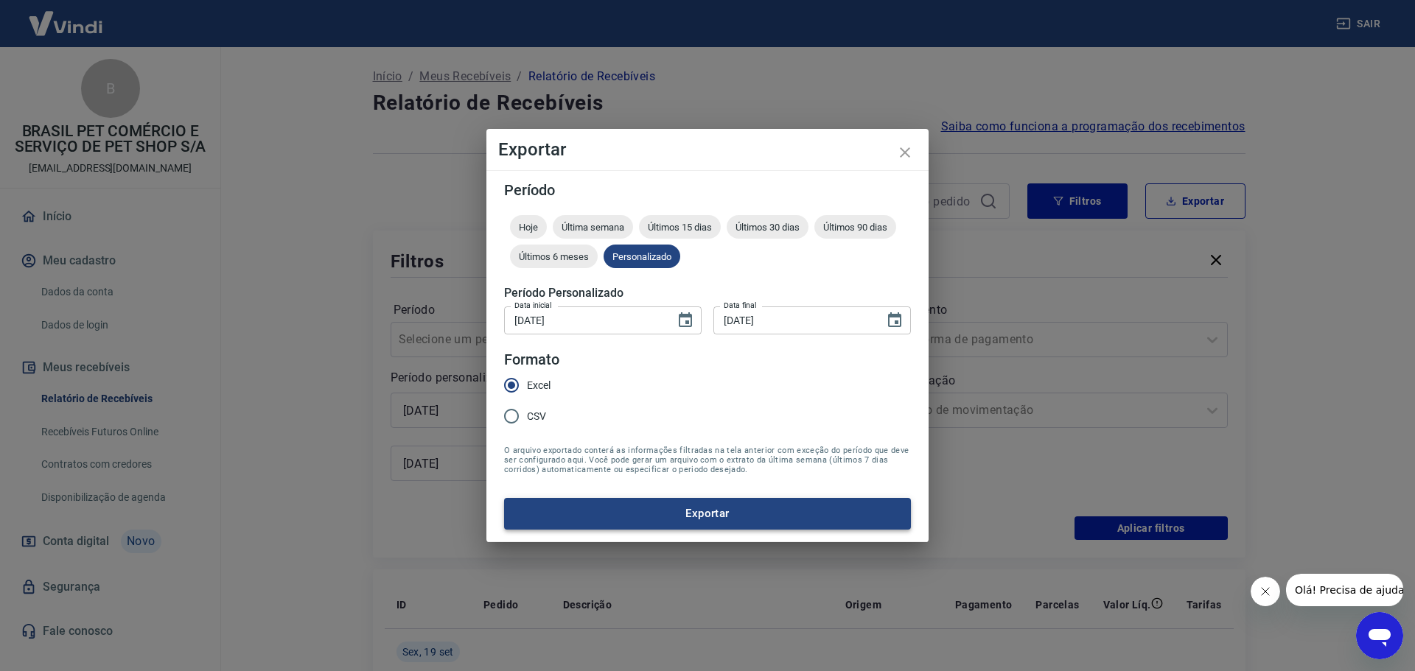
click at [736, 512] on button "Exportar" at bounding box center [707, 513] width 407 height 31
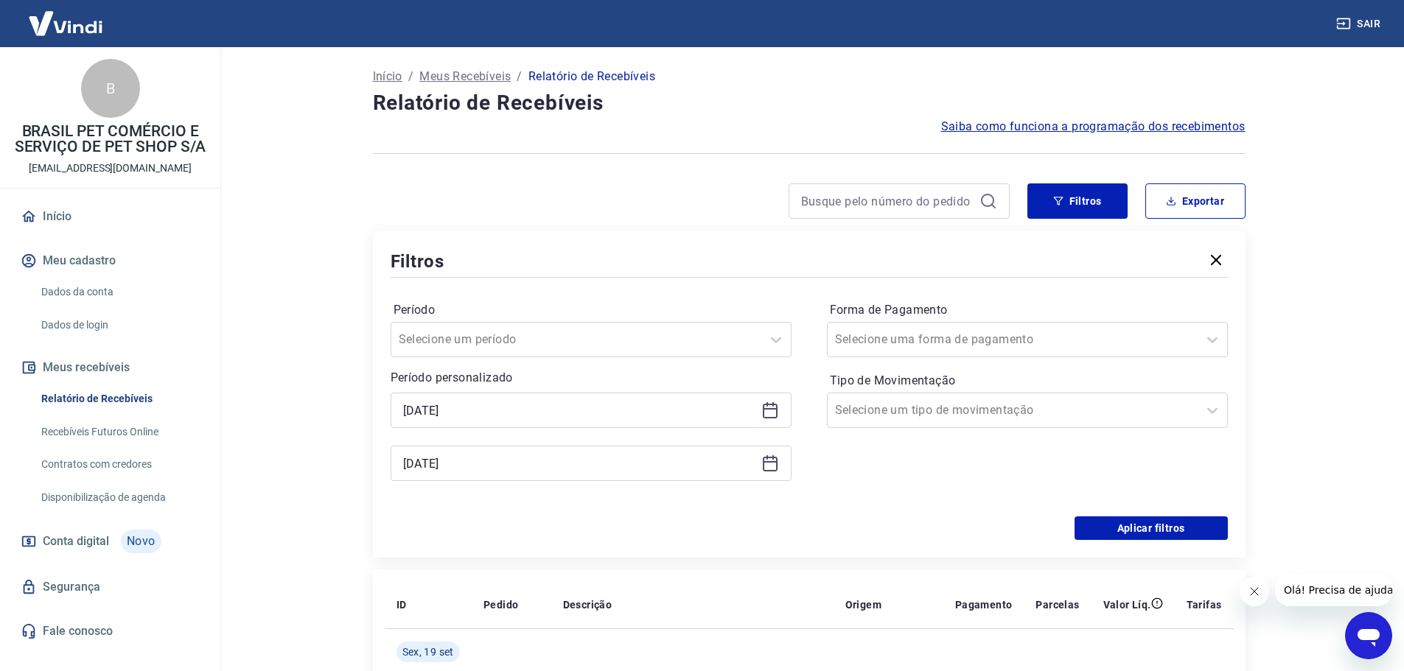
click at [772, 415] on icon at bounding box center [770, 411] width 18 height 18
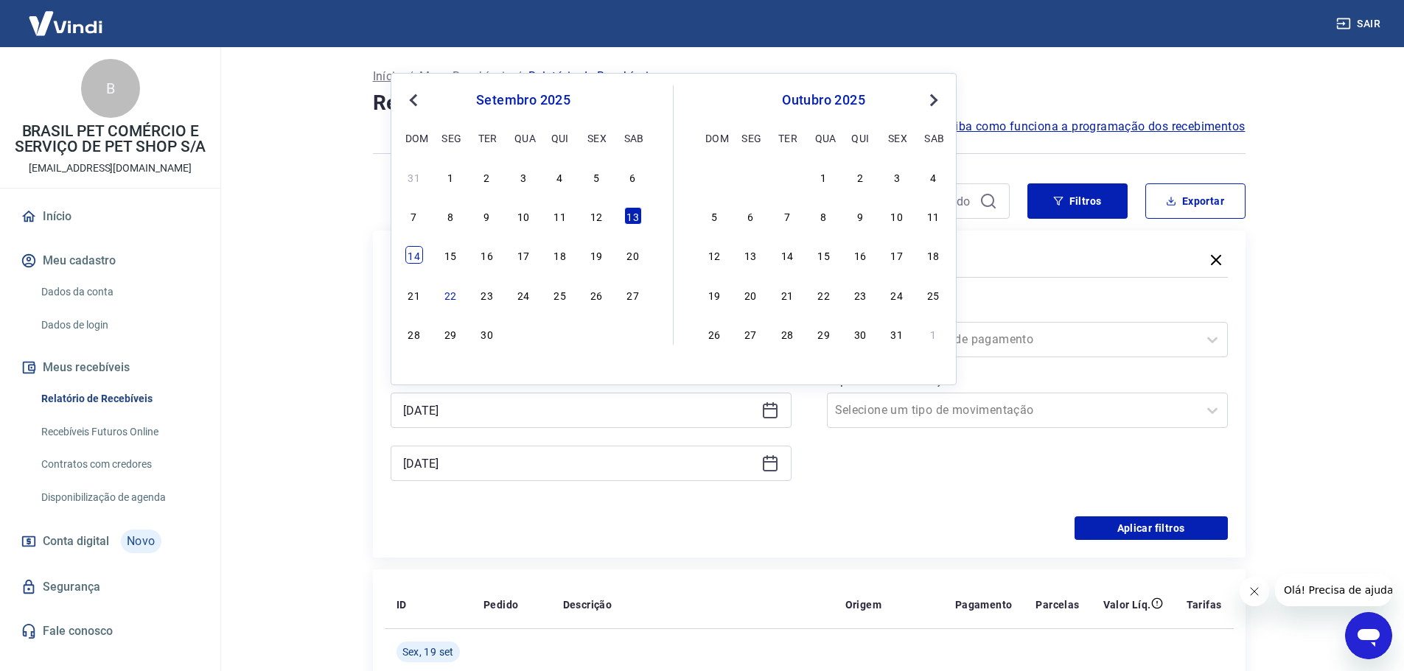
click at [419, 262] on div "14" at bounding box center [414, 255] width 18 height 18
type input "[DATE]"
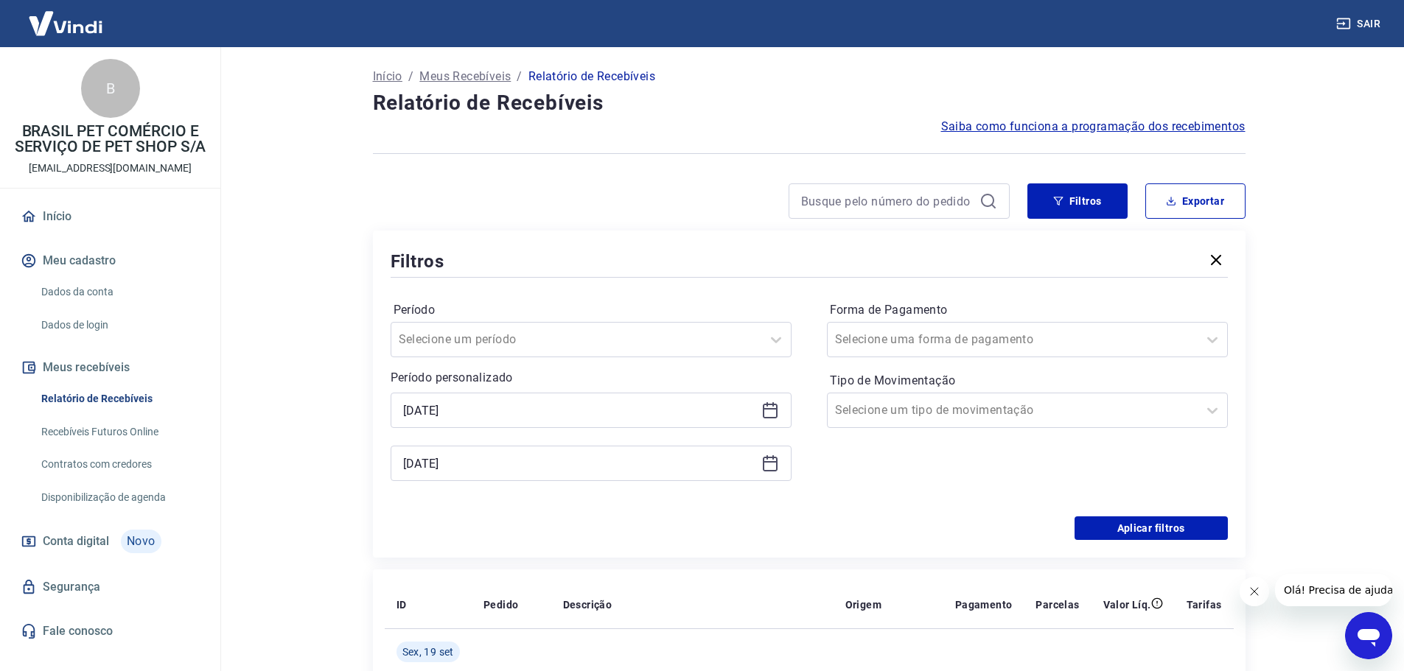
click at [776, 465] on icon at bounding box center [770, 464] width 15 height 15
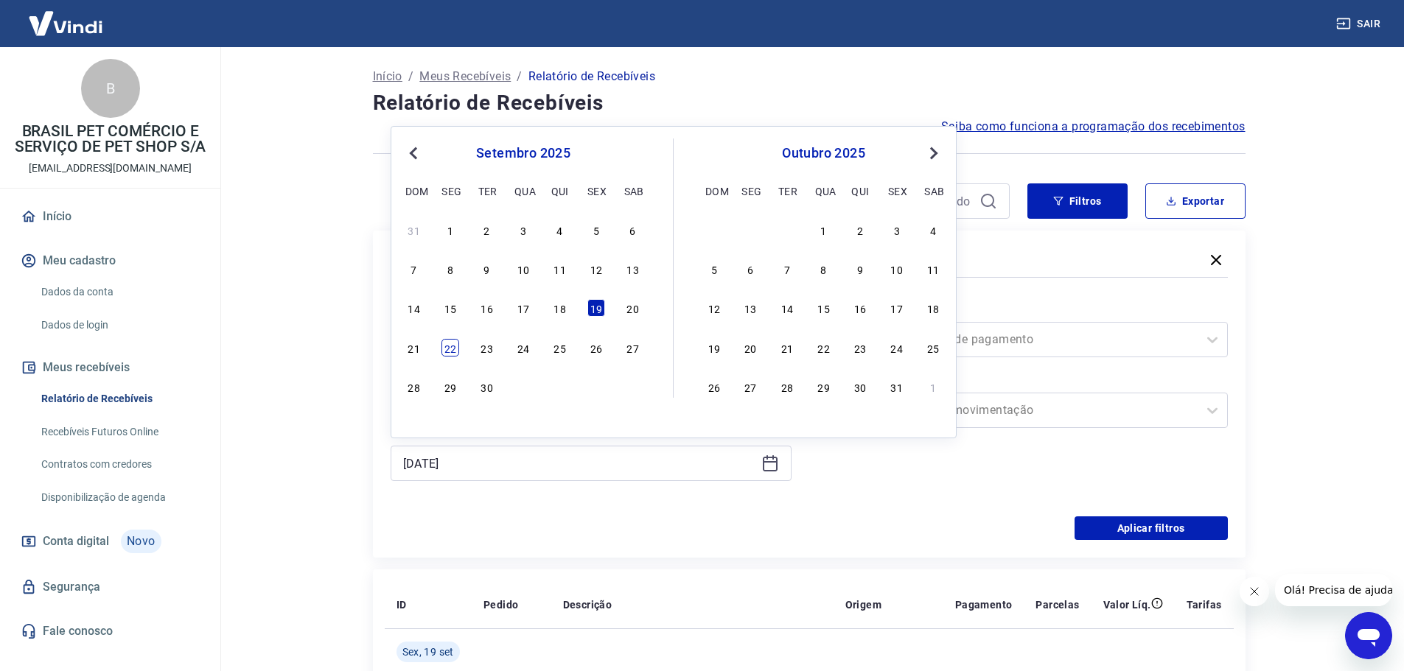
click at [442, 346] on div "22" at bounding box center [450, 348] width 18 height 18
type input "[DATE]"
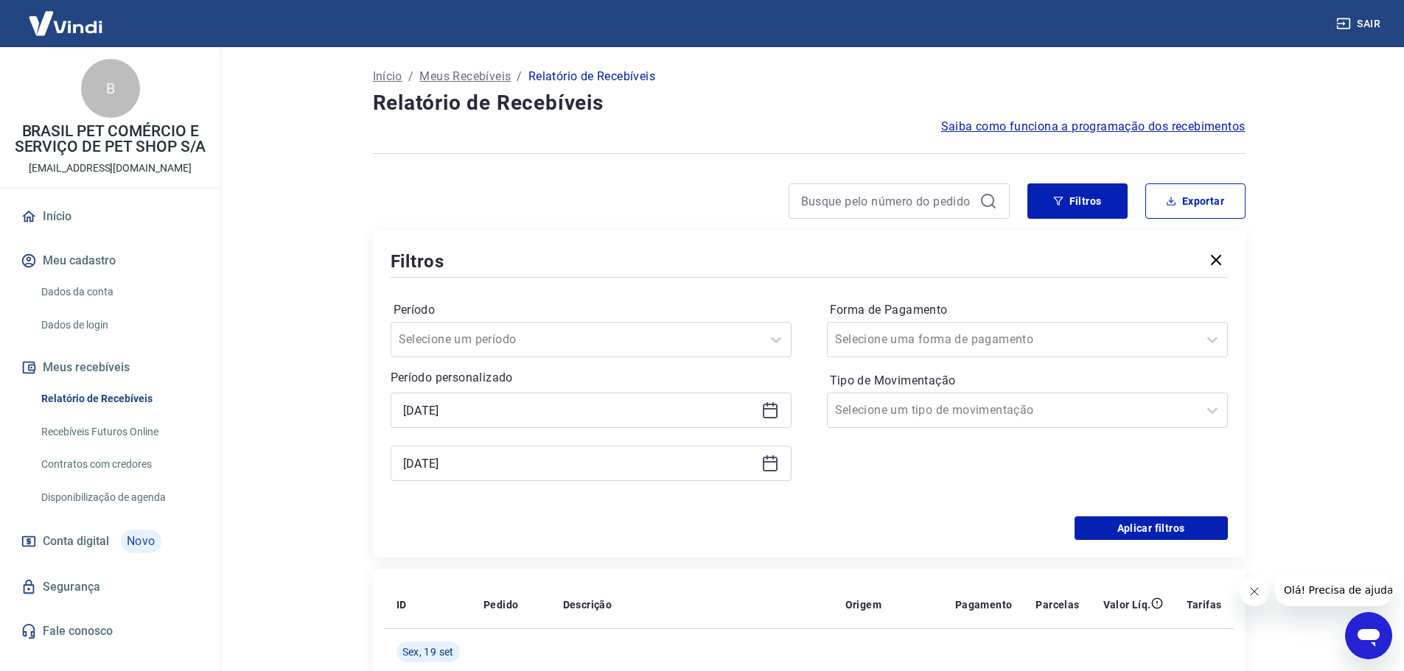
click at [1103, 515] on div "Período Selecione um período Período personalizado Selected date: [DATE] [DATE]…" at bounding box center [809, 399] width 837 height 236
click at [1111, 520] on button "Aplicar filtros" at bounding box center [1151, 529] width 153 height 24
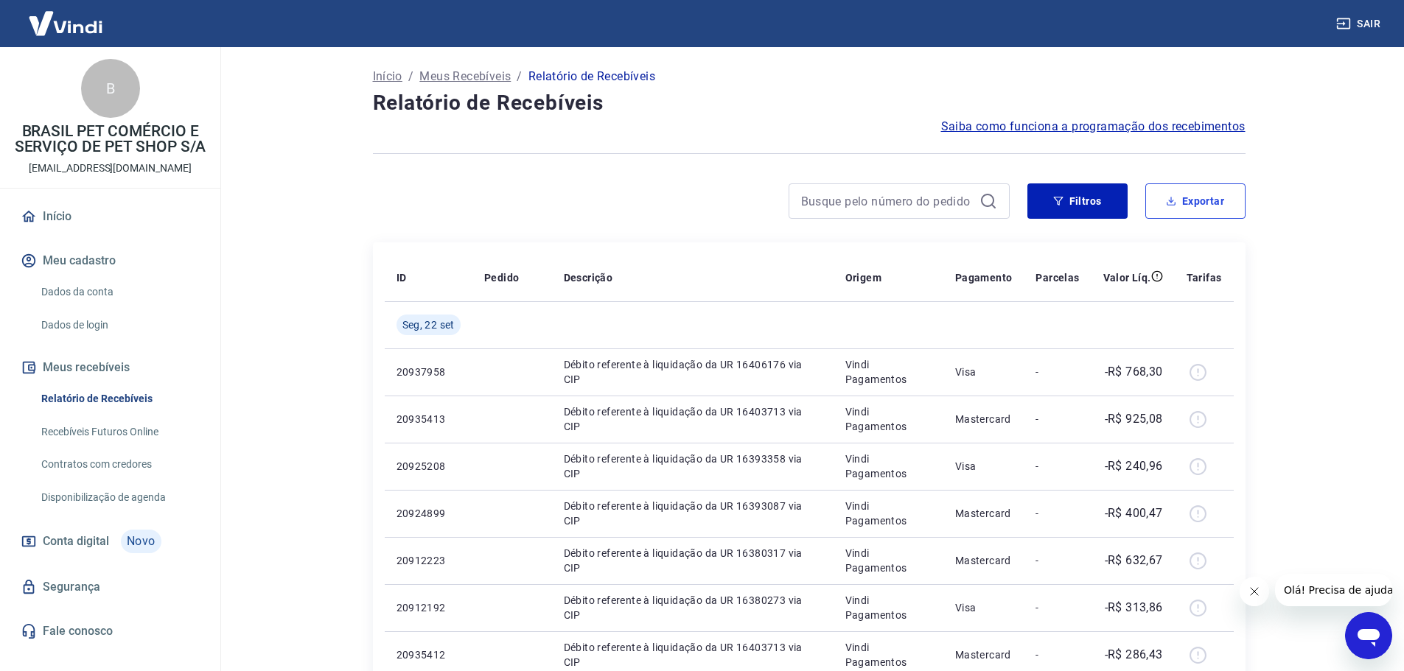
click at [1187, 217] on button "Exportar" at bounding box center [1195, 201] width 100 height 35
type input "[DATE]"
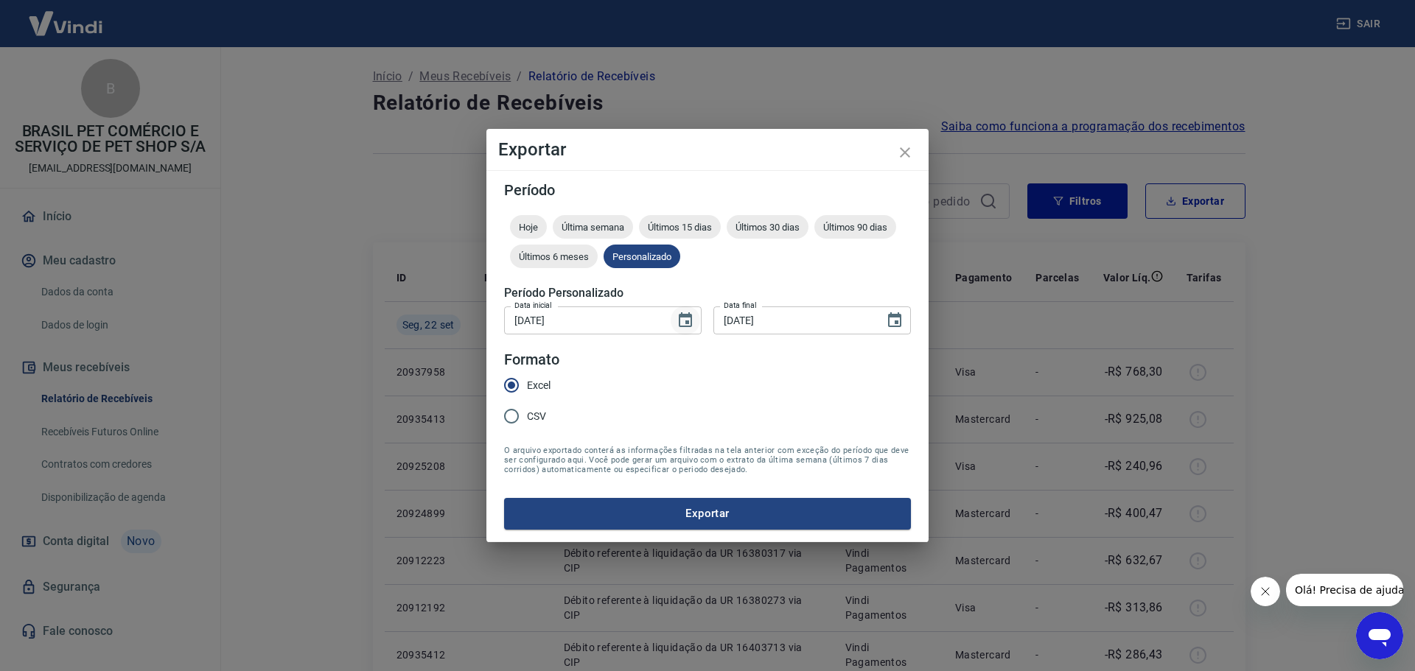
click at [683, 314] on icon "Choose date, selected date is 14 de set de 2025" at bounding box center [685, 319] width 13 height 15
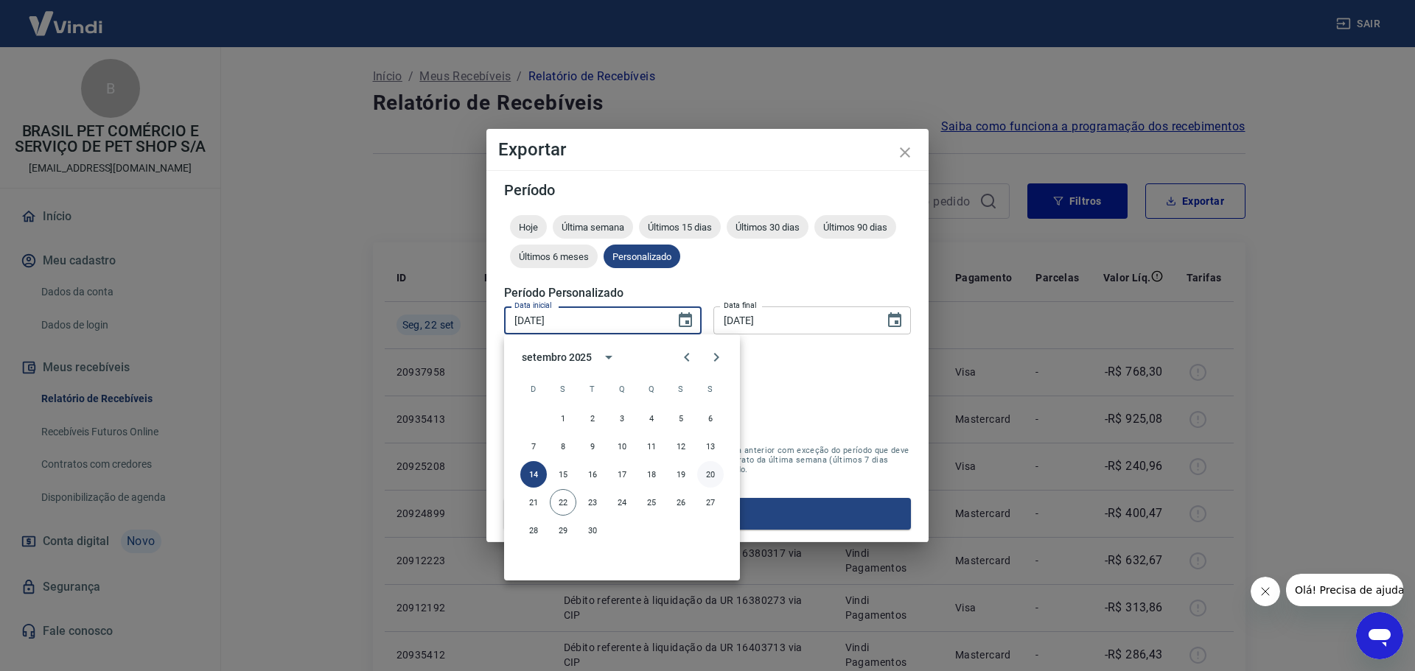
click at [708, 474] on button "20" at bounding box center [710, 474] width 27 height 27
type input "[DATE]"
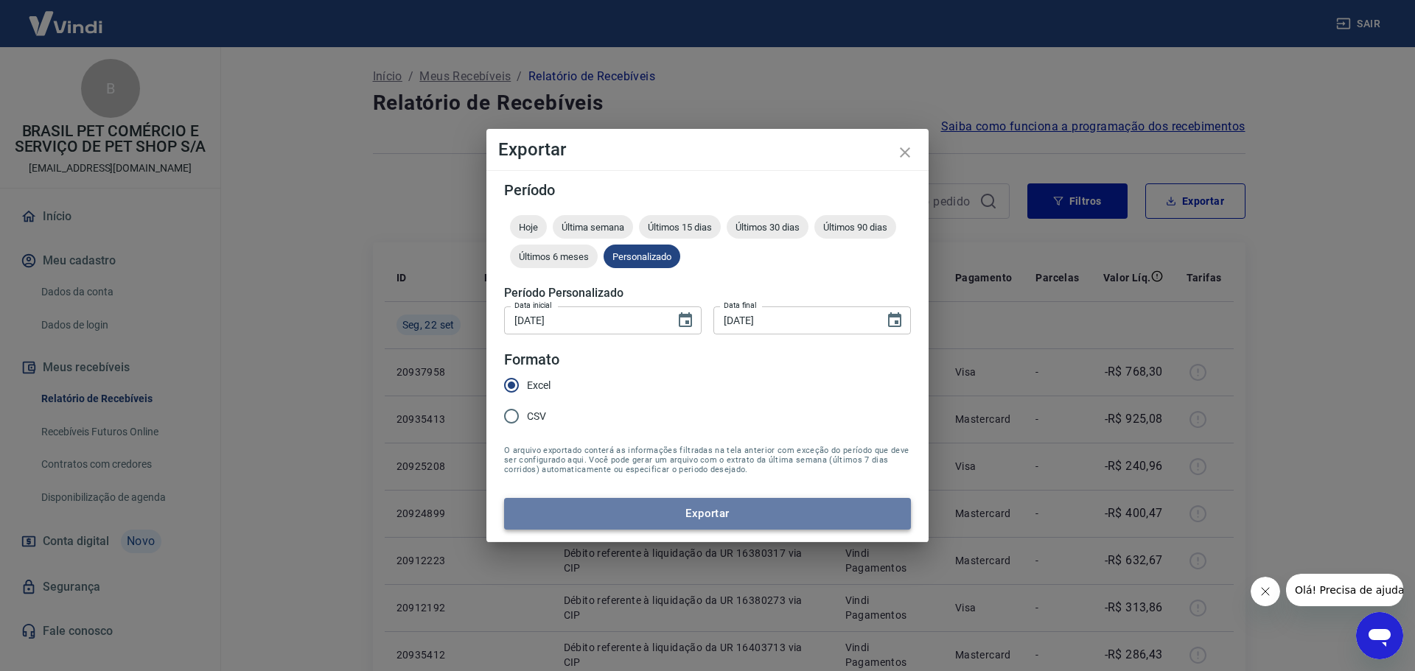
click at [724, 514] on button "Exportar" at bounding box center [707, 513] width 407 height 31
